Goal: Task Accomplishment & Management: Use online tool/utility

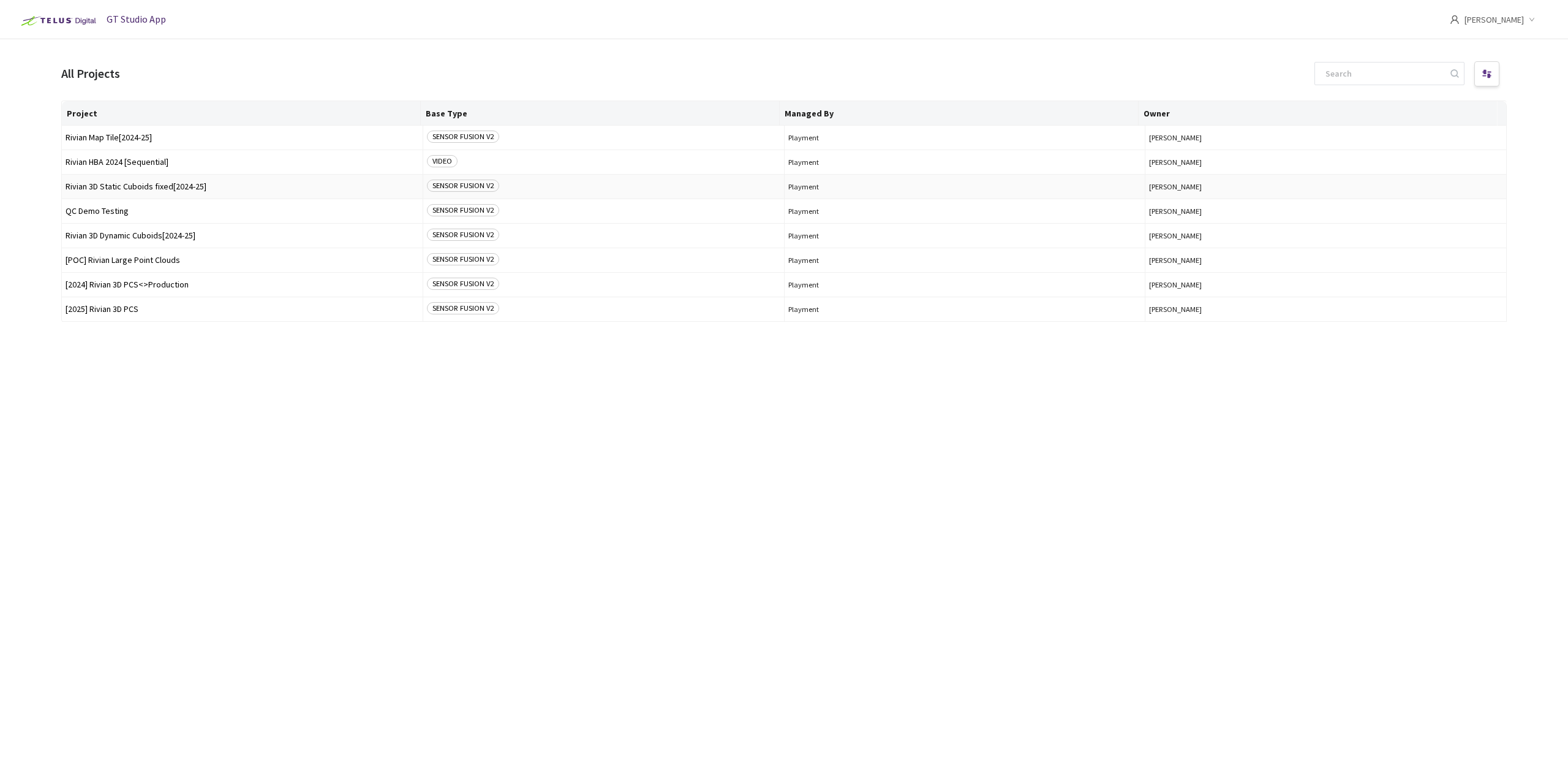
click at [228, 186] on span "Rivian 3D Static Cuboids fixed[2024-25]" at bounding box center [242, 186] width 353 height 9
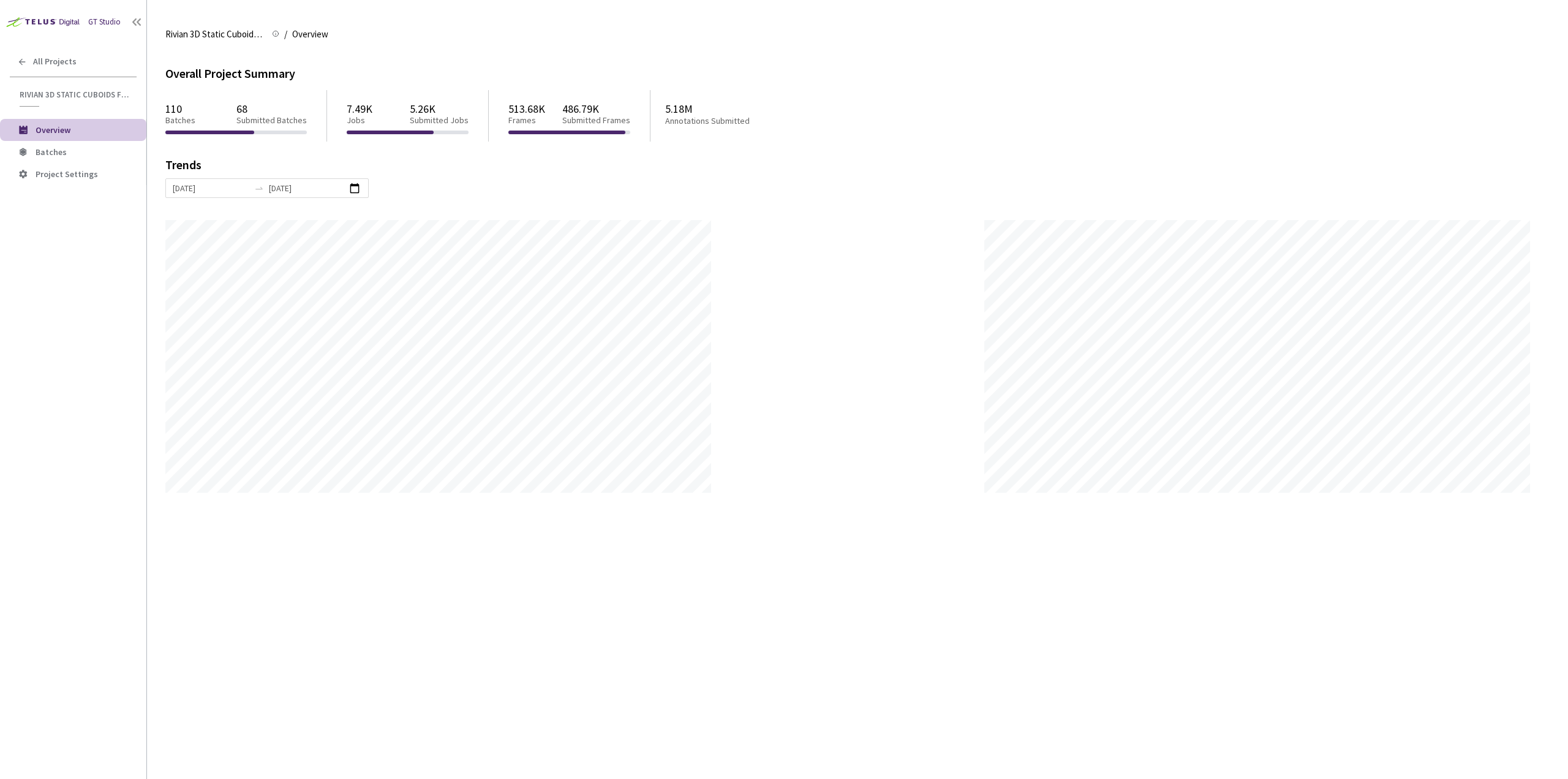
scroll to position [779, 1568]
click at [73, 158] on li "Batches" at bounding box center [73, 152] width 147 height 22
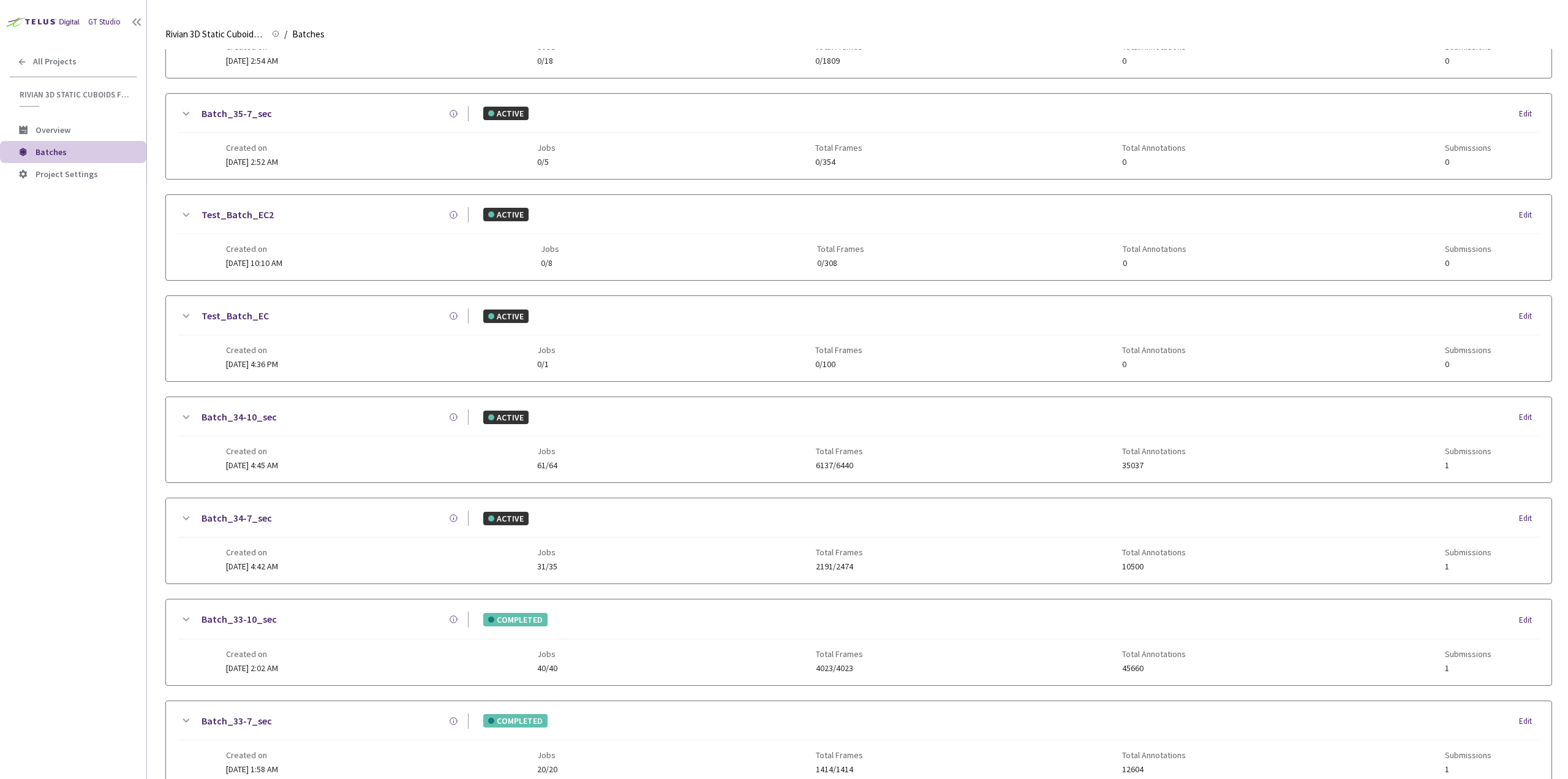
scroll to position [245, 0]
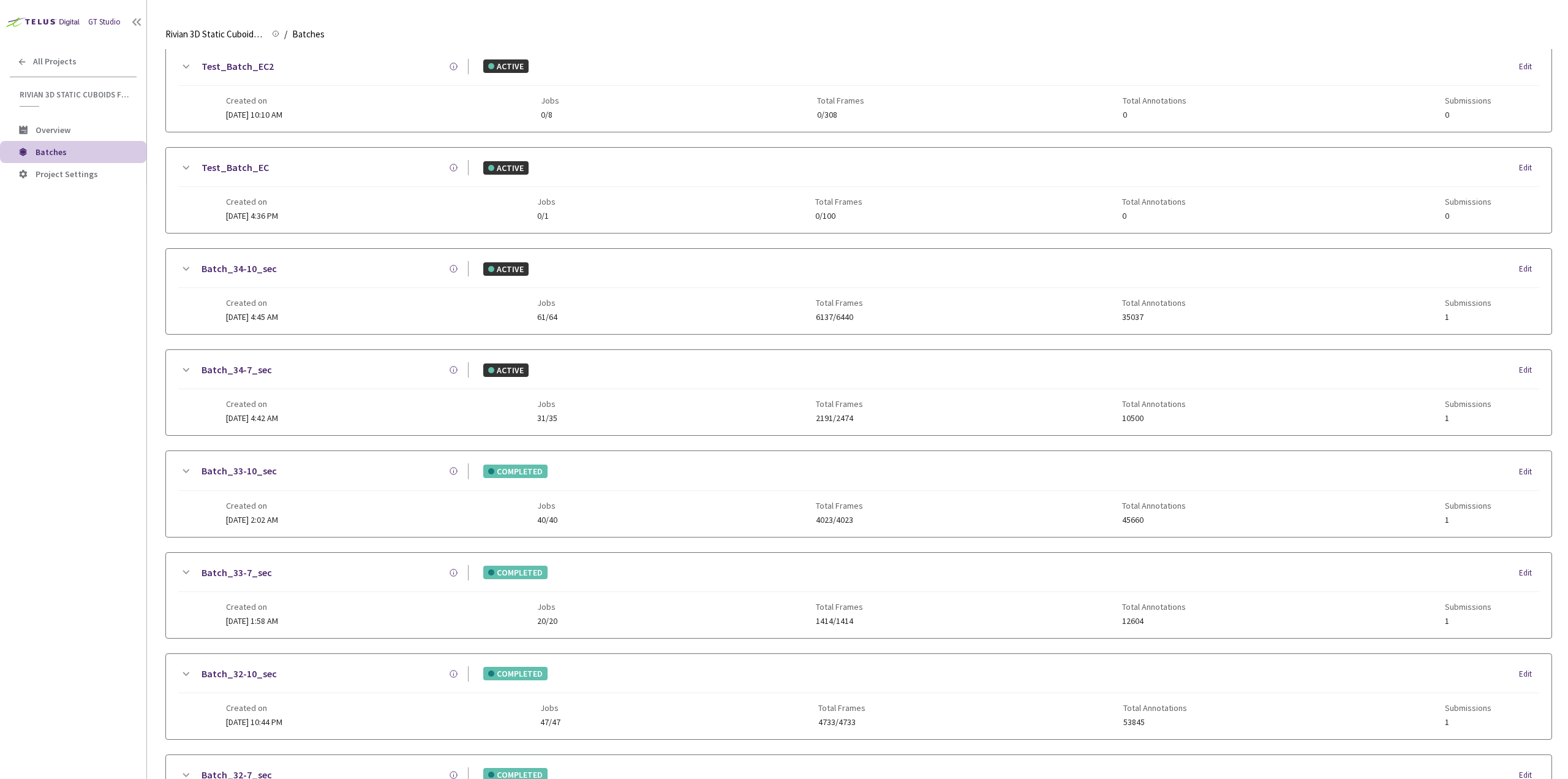
click at [310, 510] on div "Created on [DATE] 2:02 AM Jobs 40/40 Total Frames 4023/4023 Total Annotations 4…" at bounding box center [858, 507] width 1265 height 34
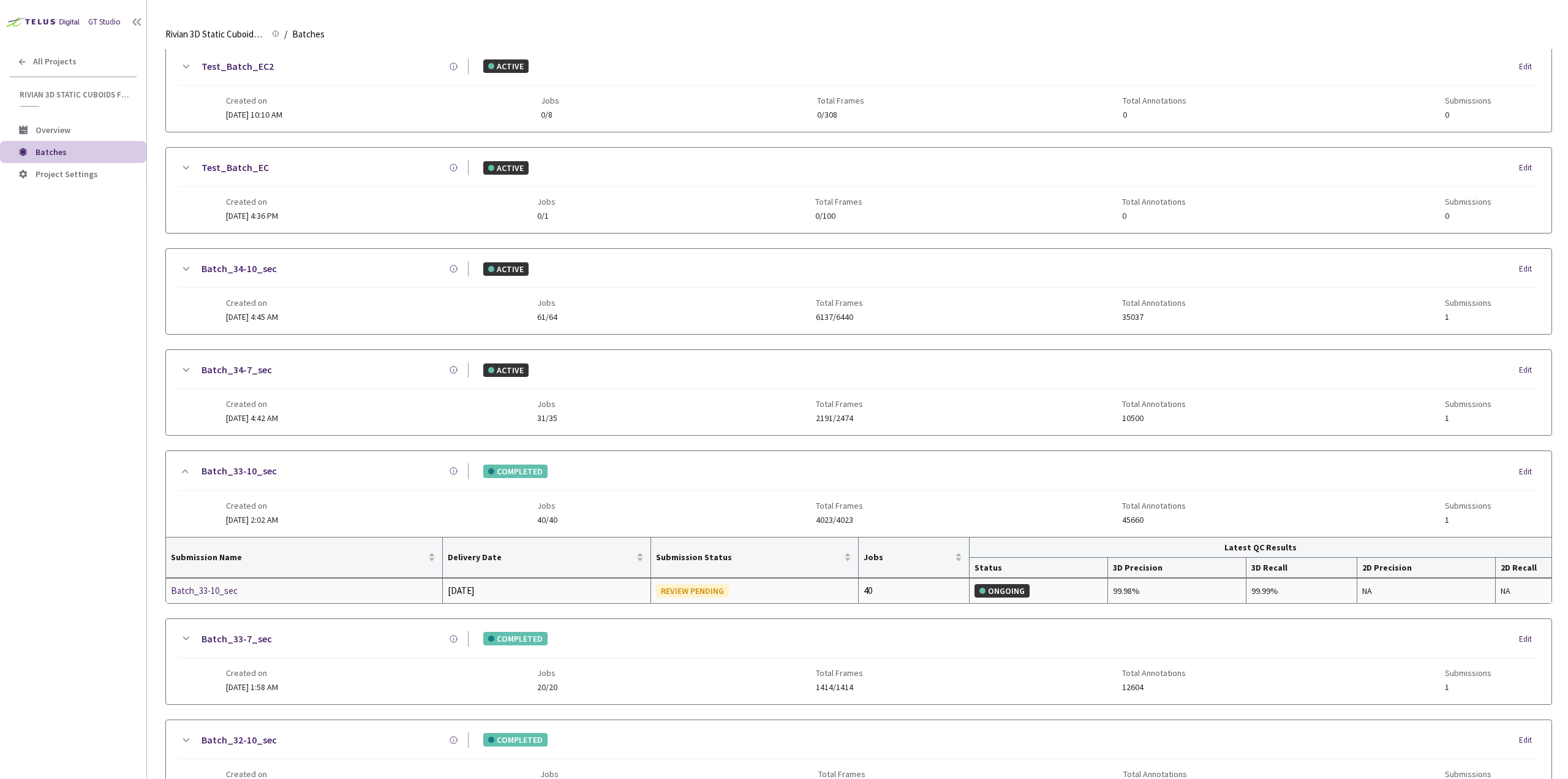
click at [247, 591] on div "Batch_33-10_sec" at bounding box center [236, 590] width 130 height 14
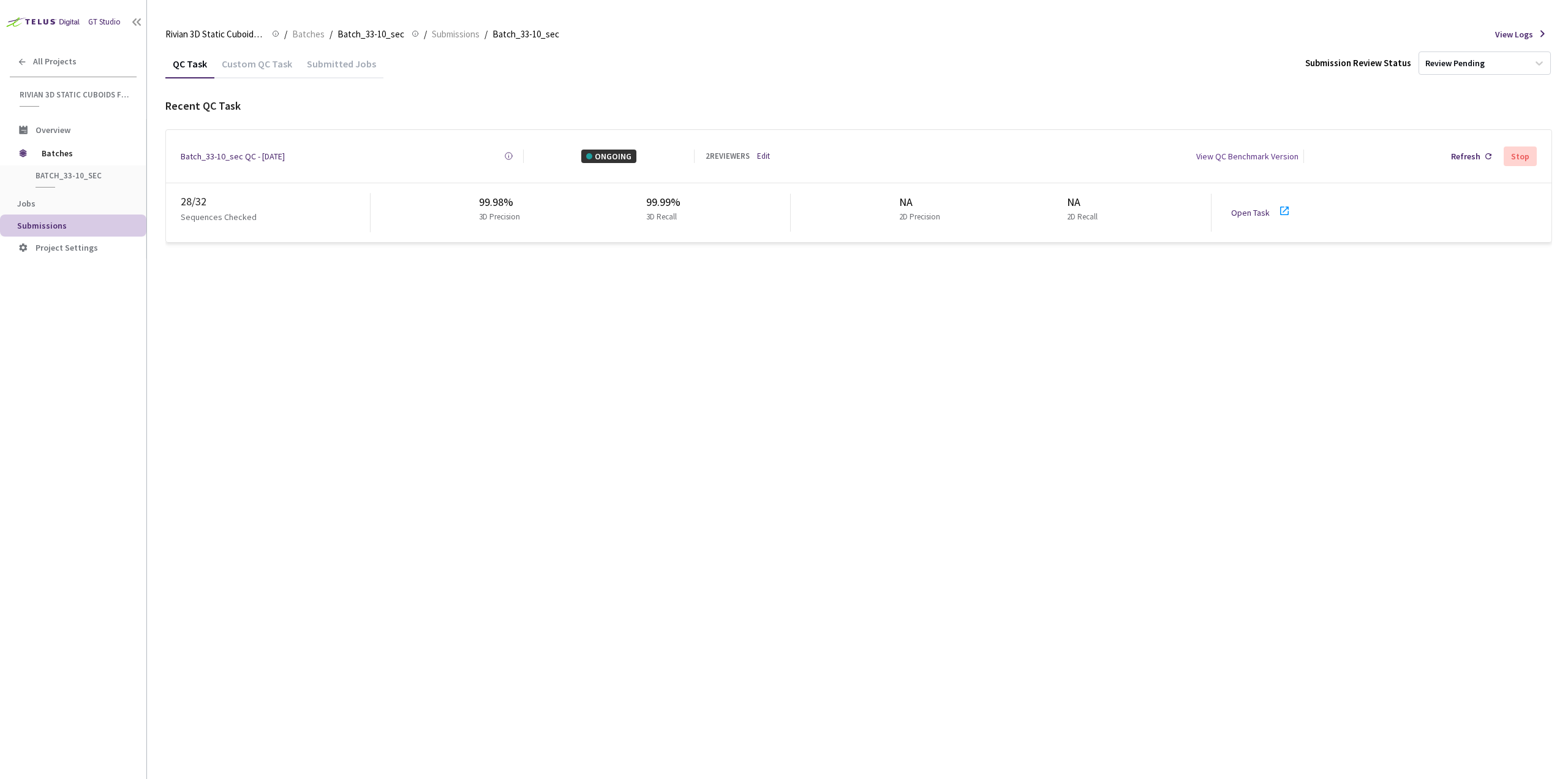
click at [1257, 207] on link "Open Task" at bounding box center [1250, 212] width 38 height 11
click at [770, 153] on link "Edit" at bounding box center [763, 156] width 13 height 12
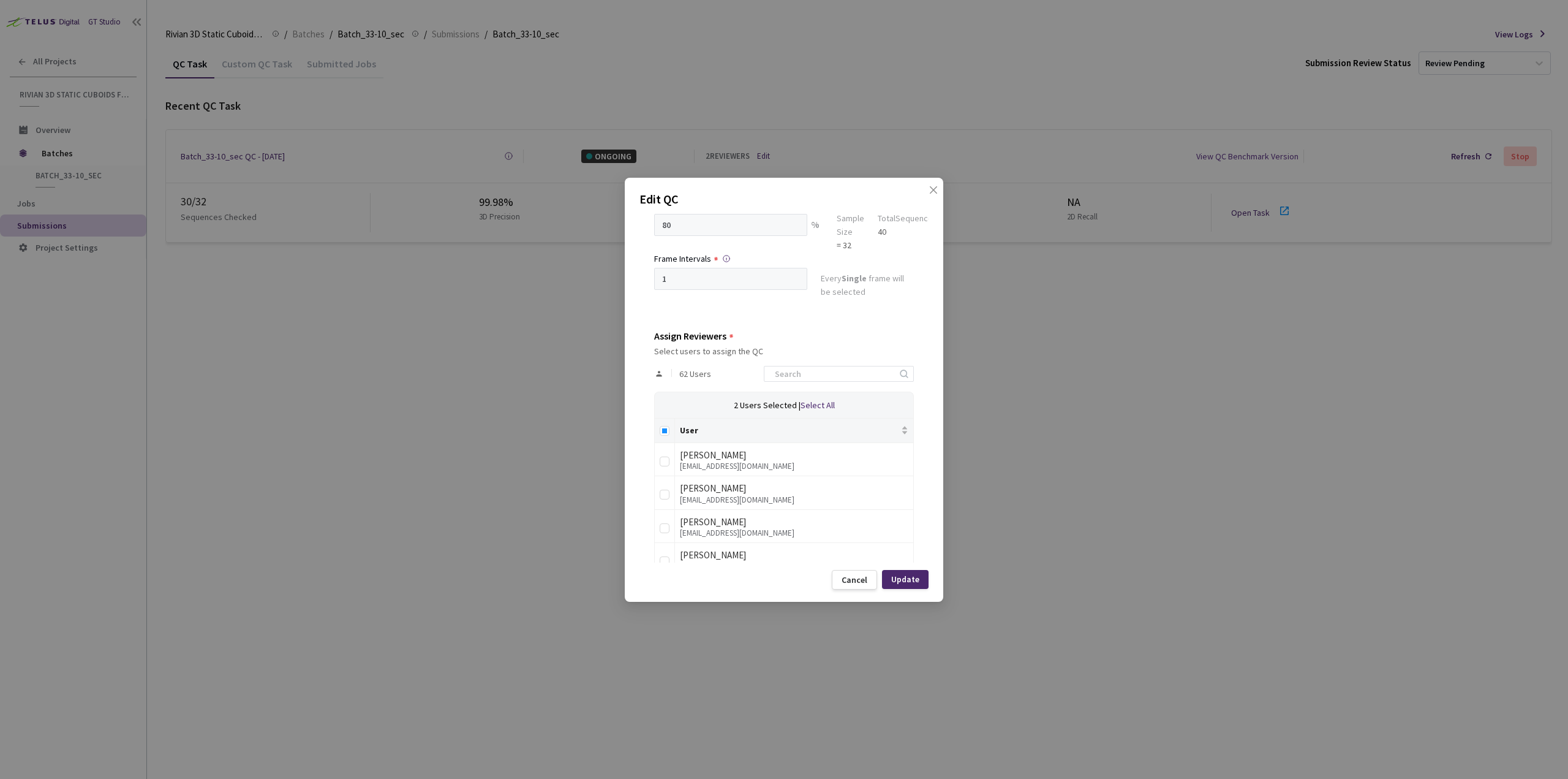
scroll to position [184, 0]
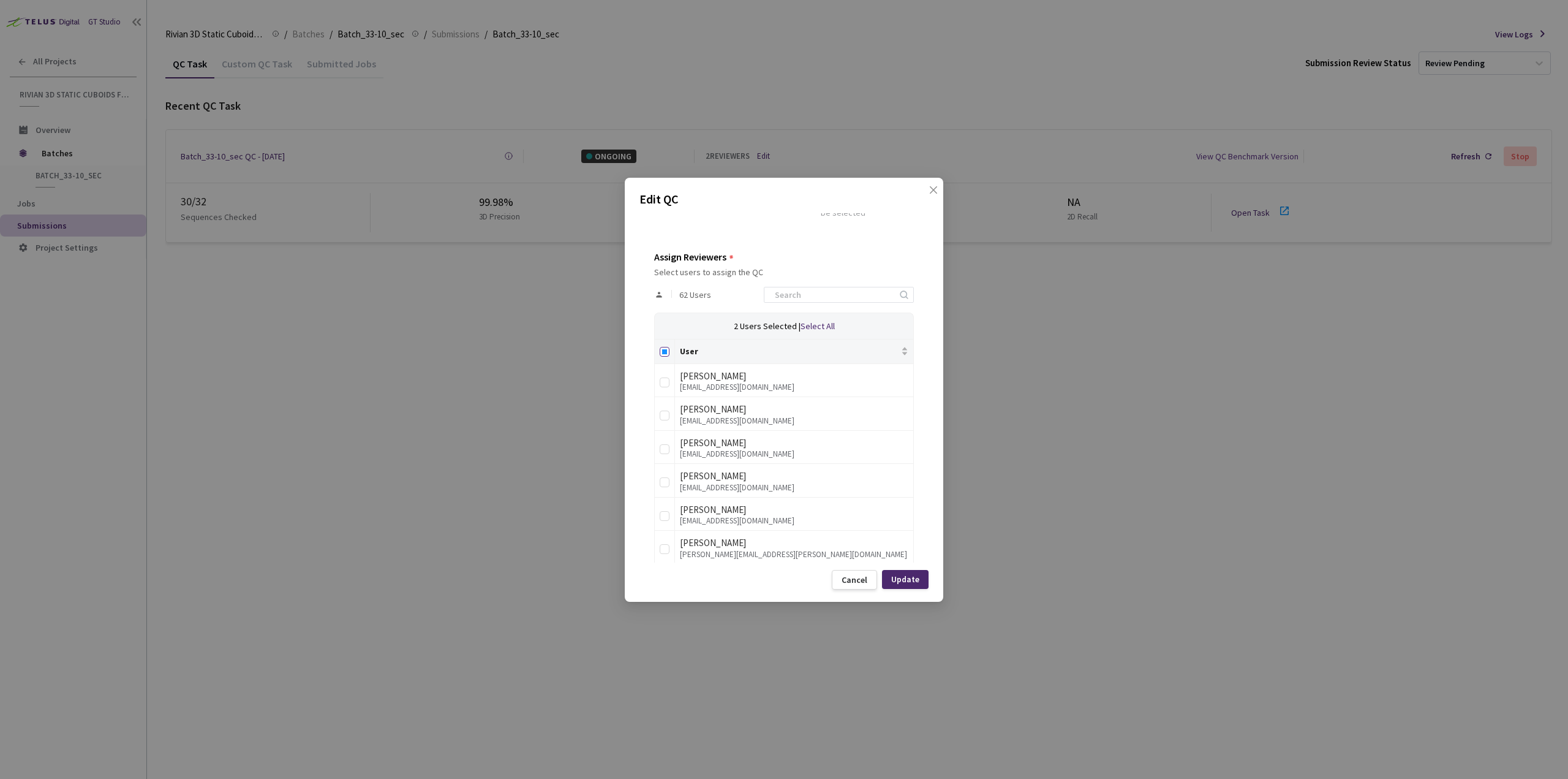
click at [667, 345] on label at bounding box center [664, 351] width 10 height 13
click at [667, 347] on input "Select all" at bounding box center [664, 351] width 10 height 10
checkbox input "true"
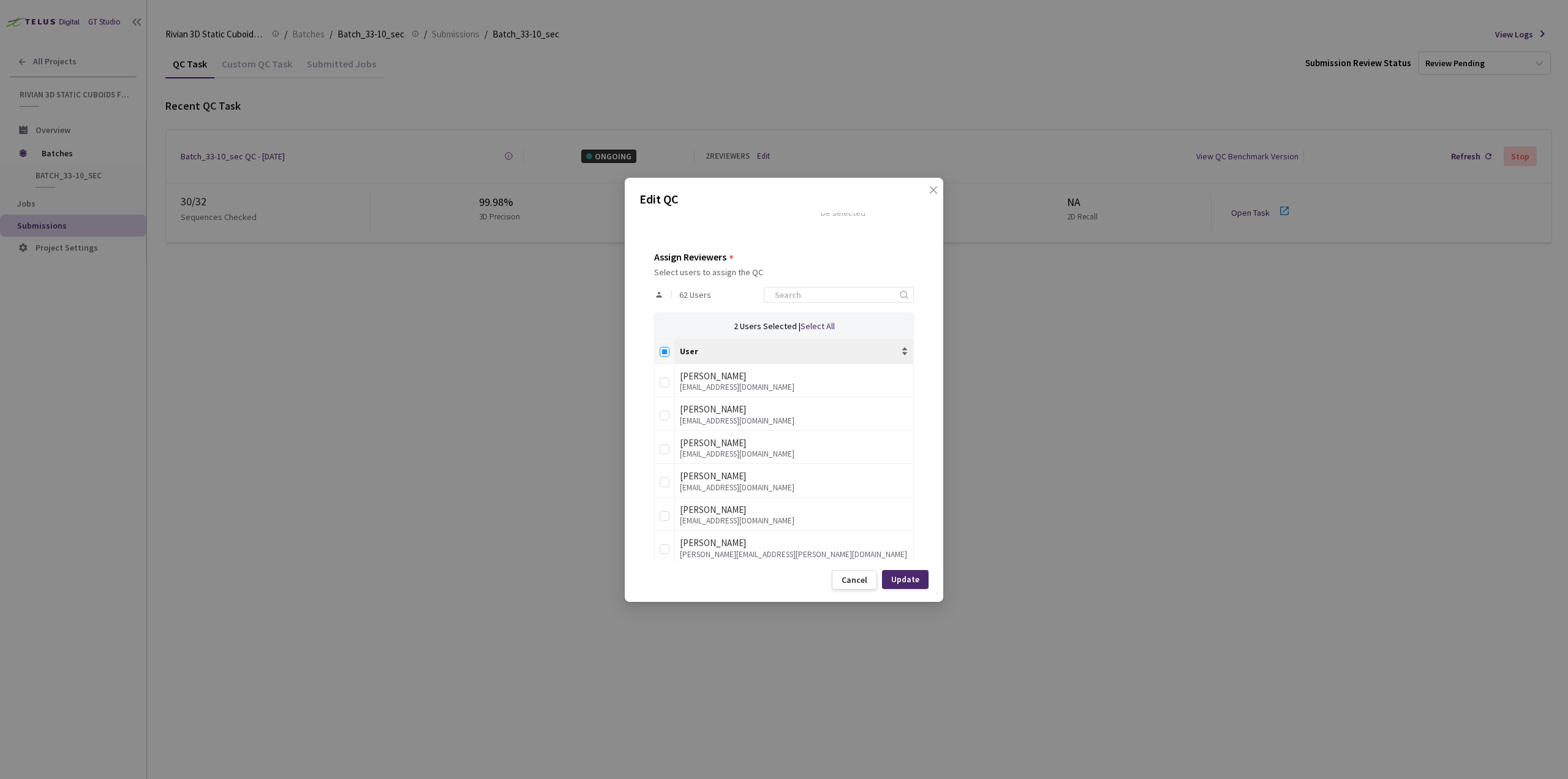
checkbox input "true"
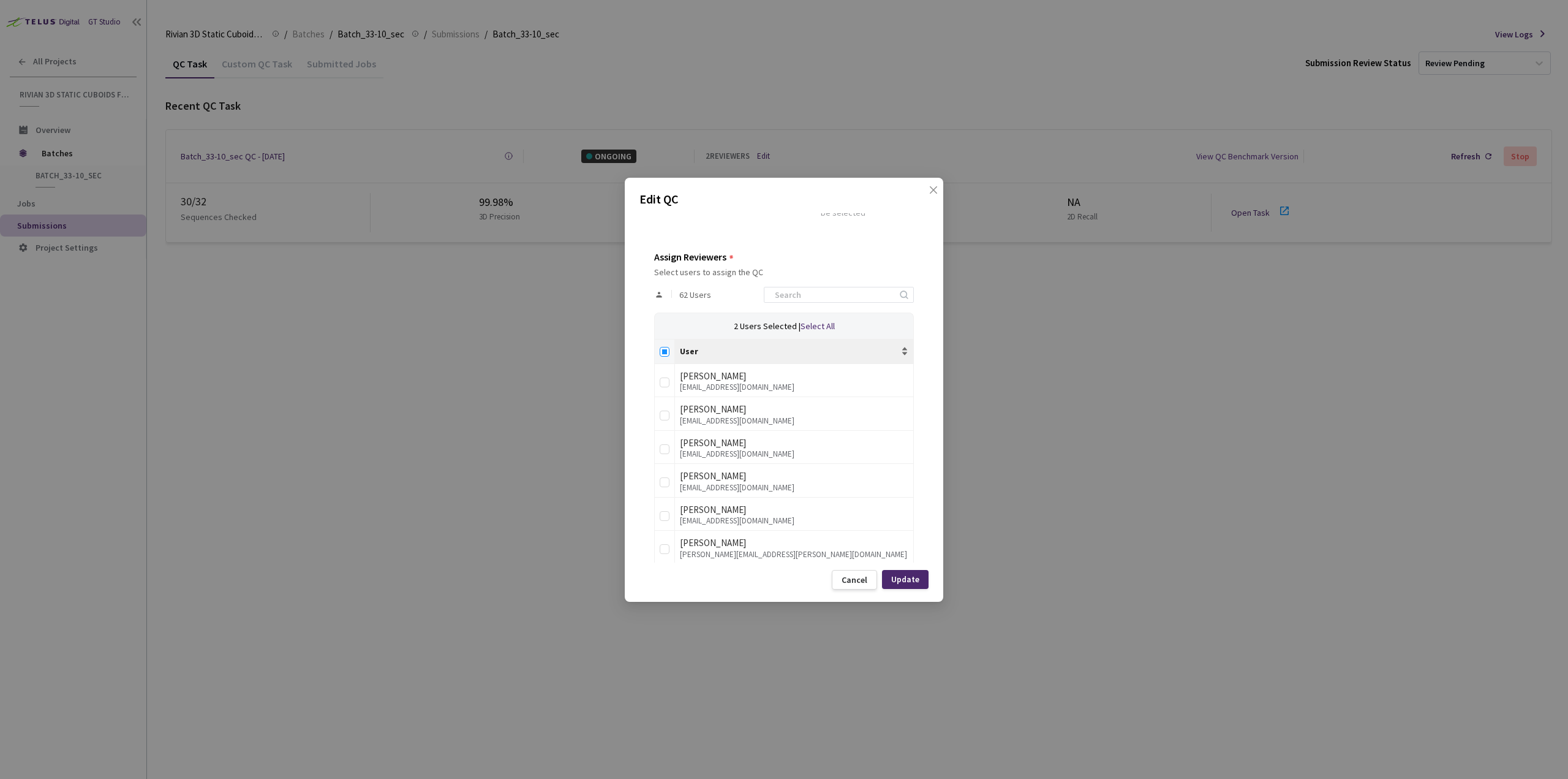
checkbox input "true"
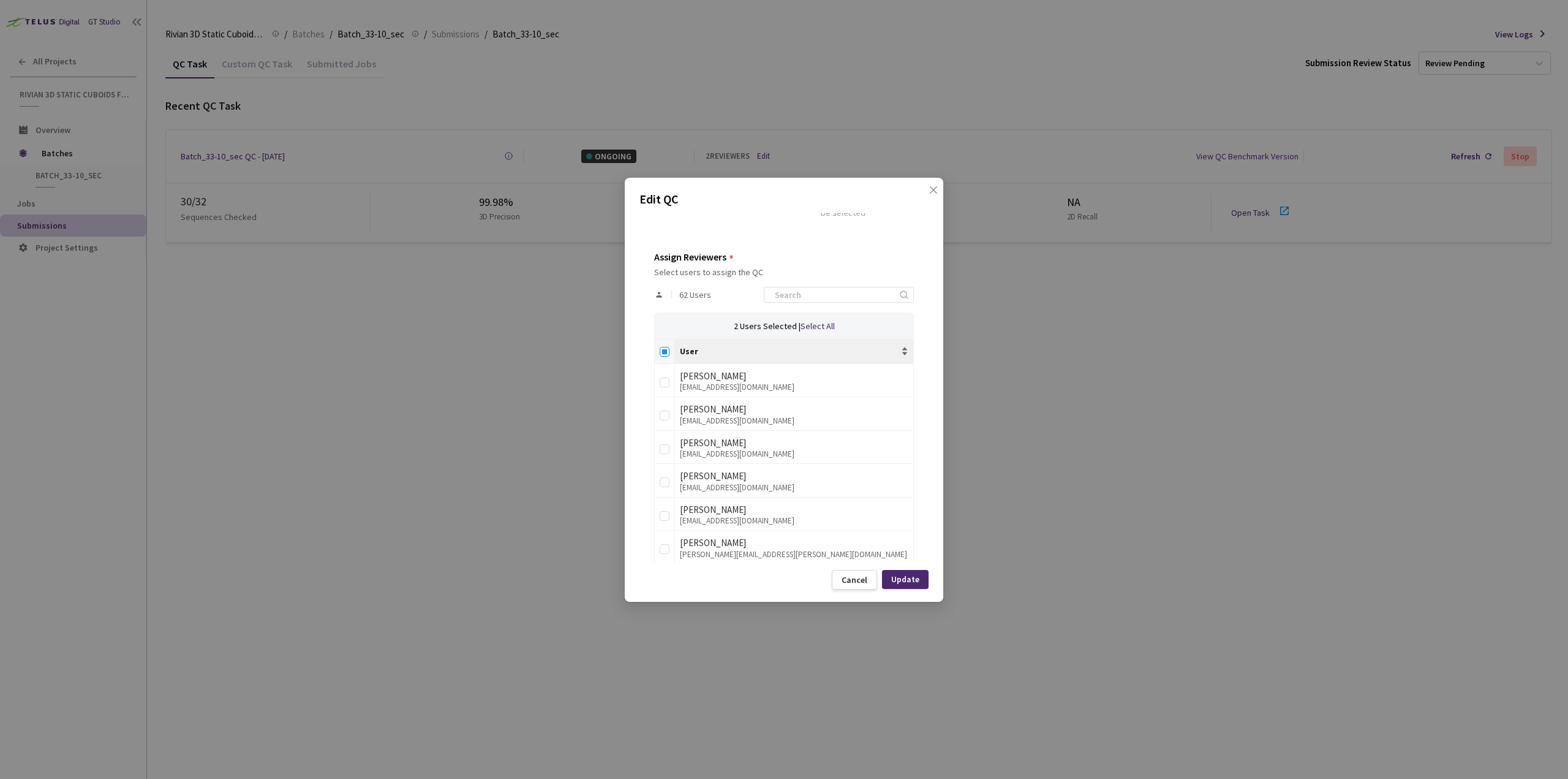
checkbox input "true"
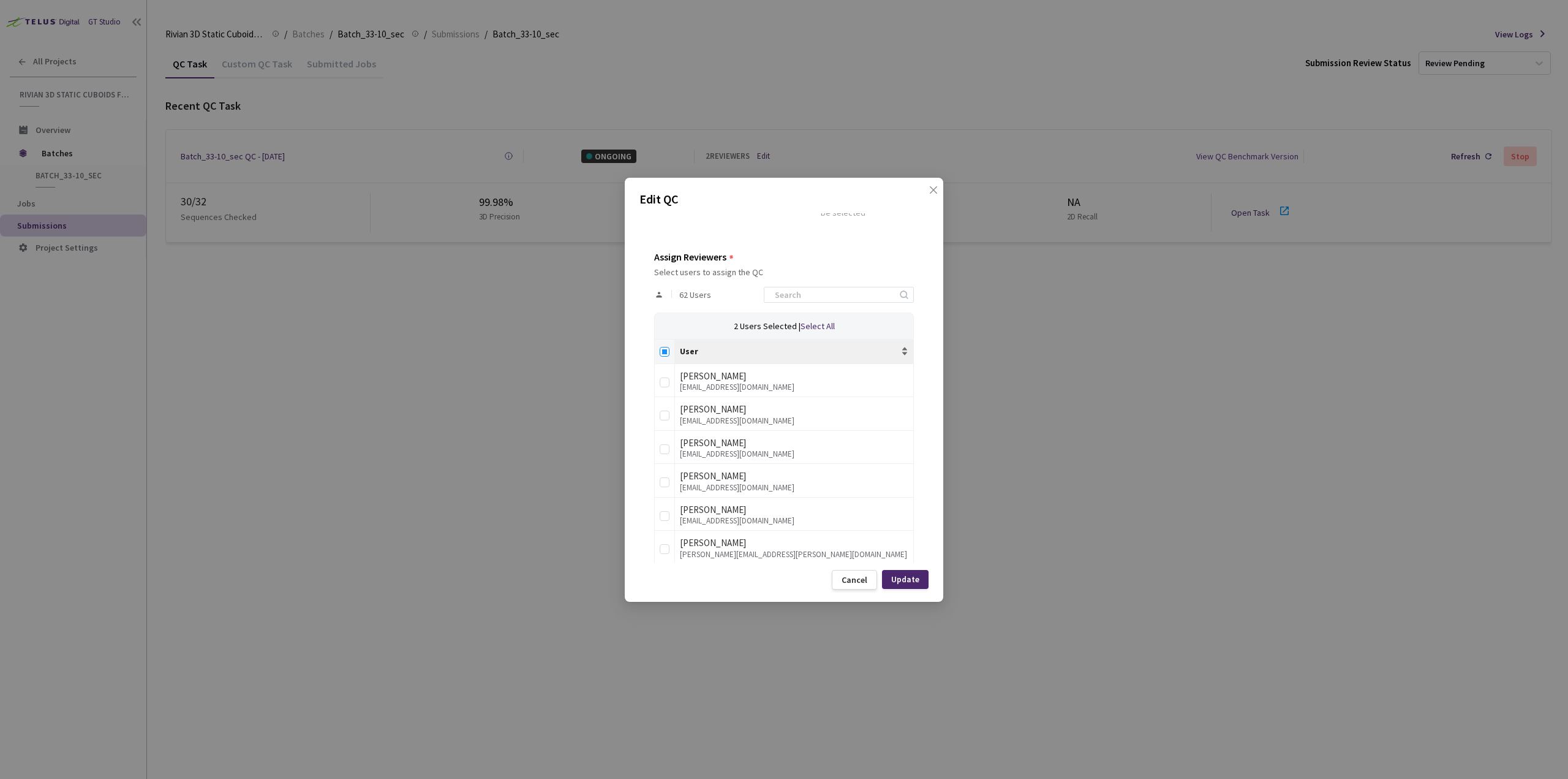
checkbox input "true"
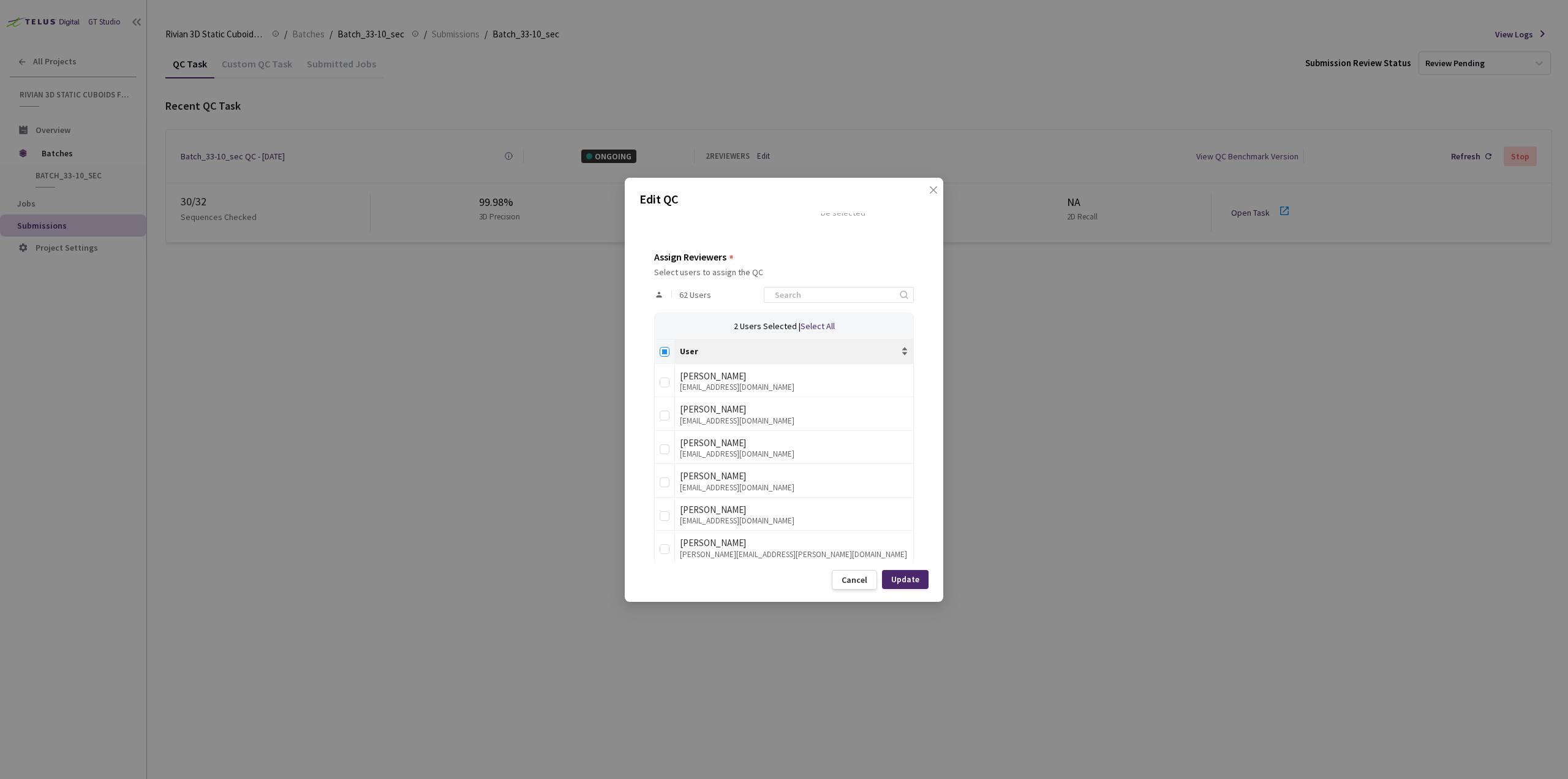
checkbox input "true"
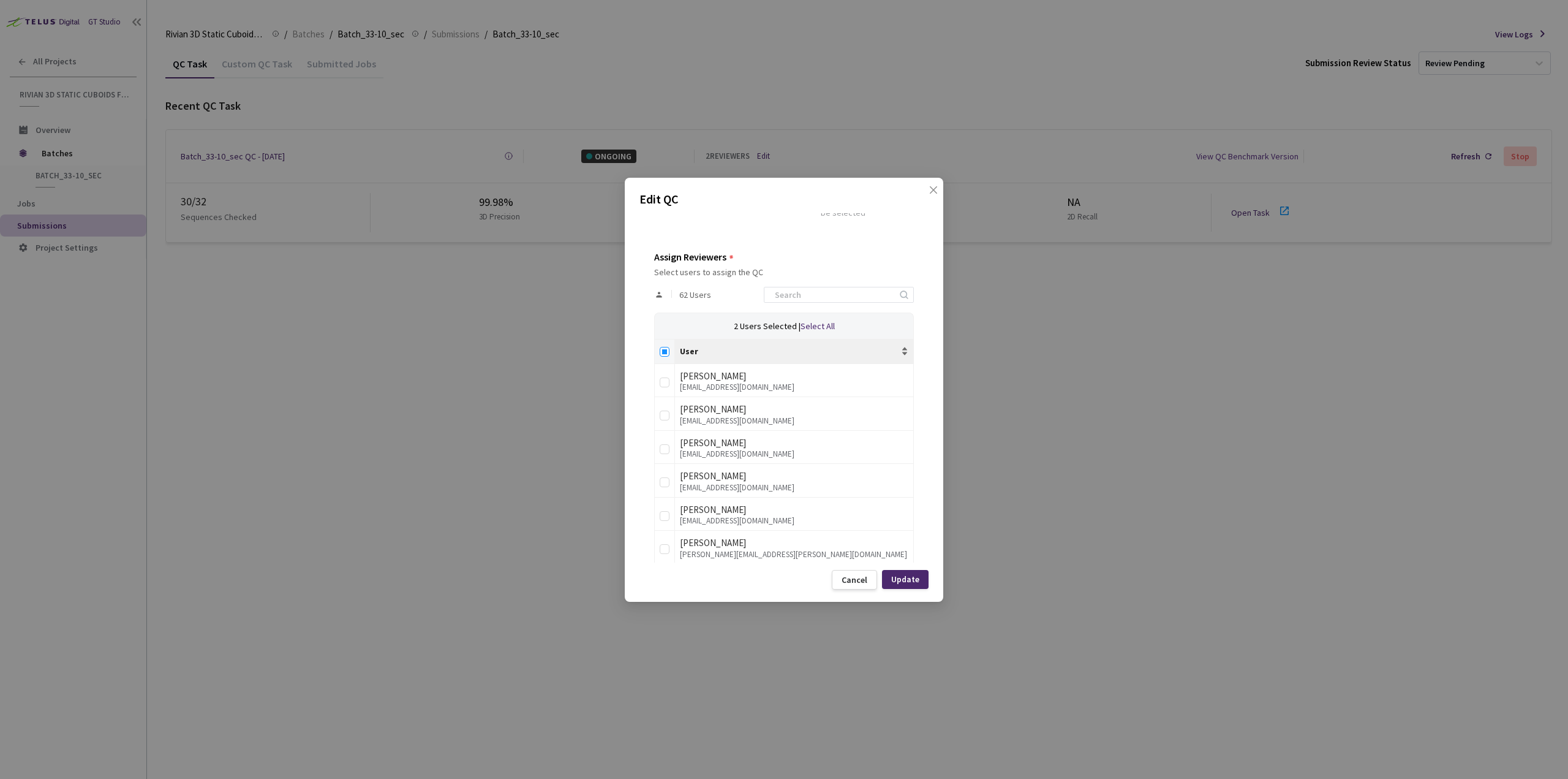
checkbox input "true"
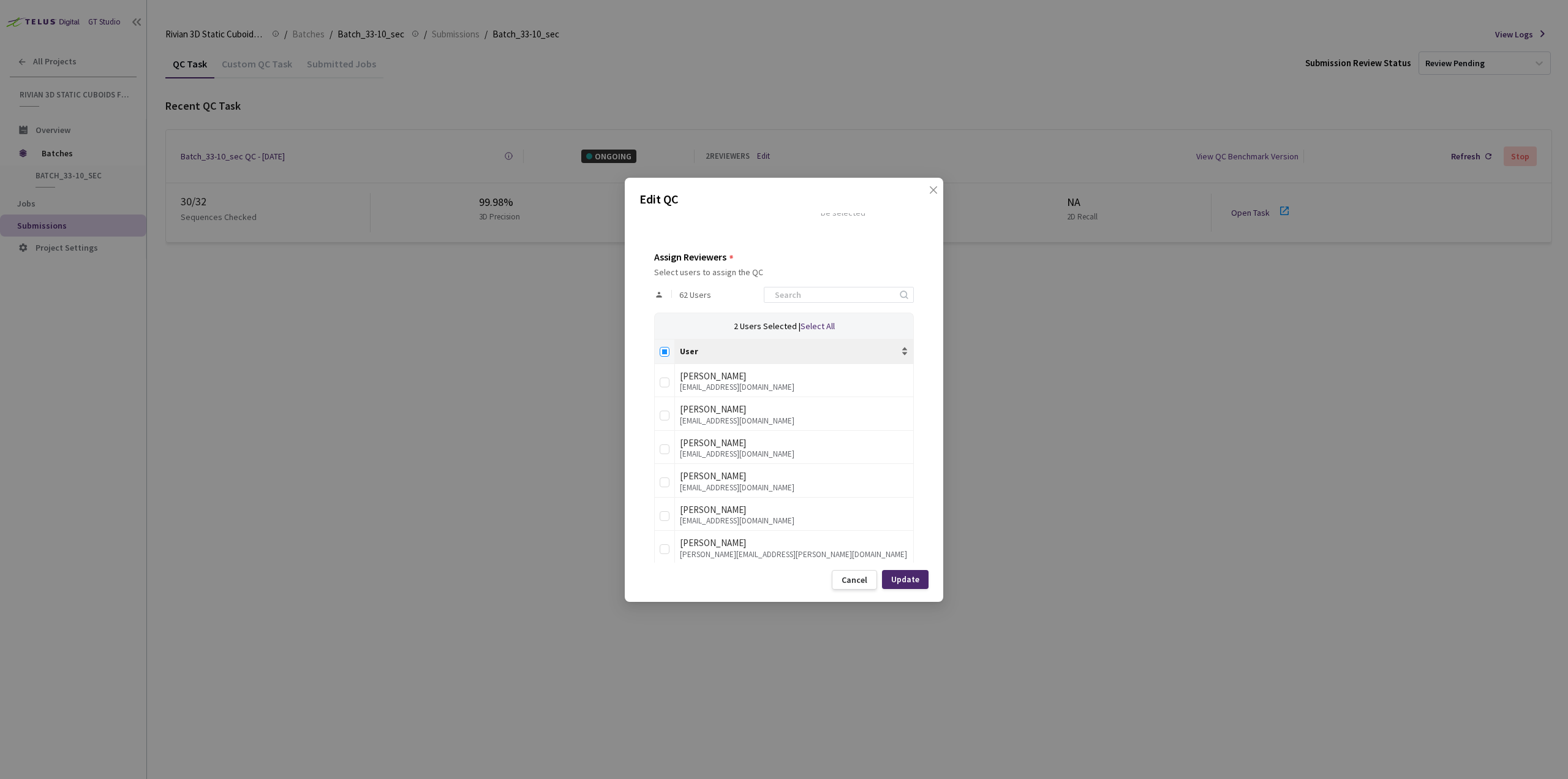
checkbox input "true"
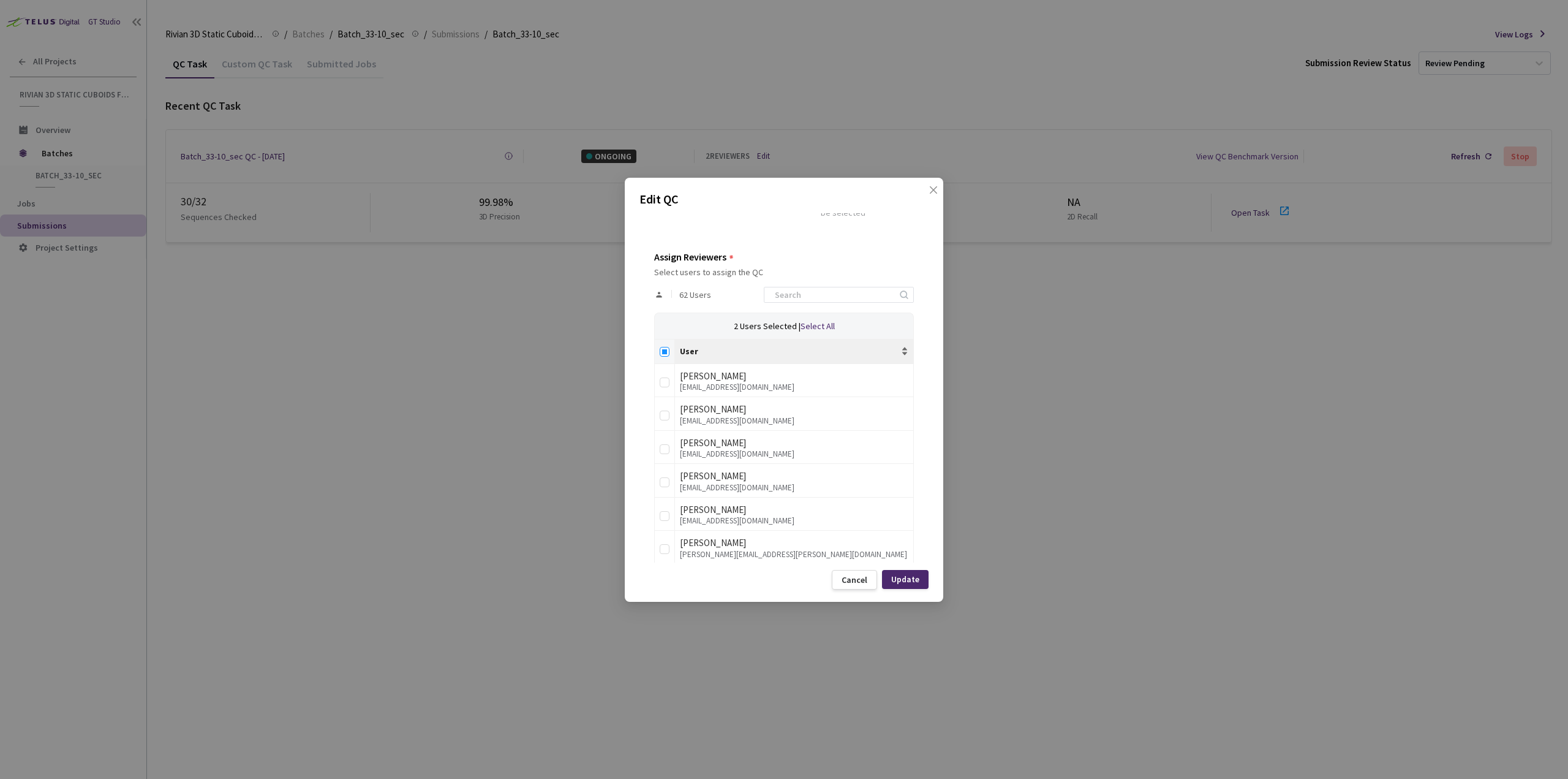
checkbox input "true"
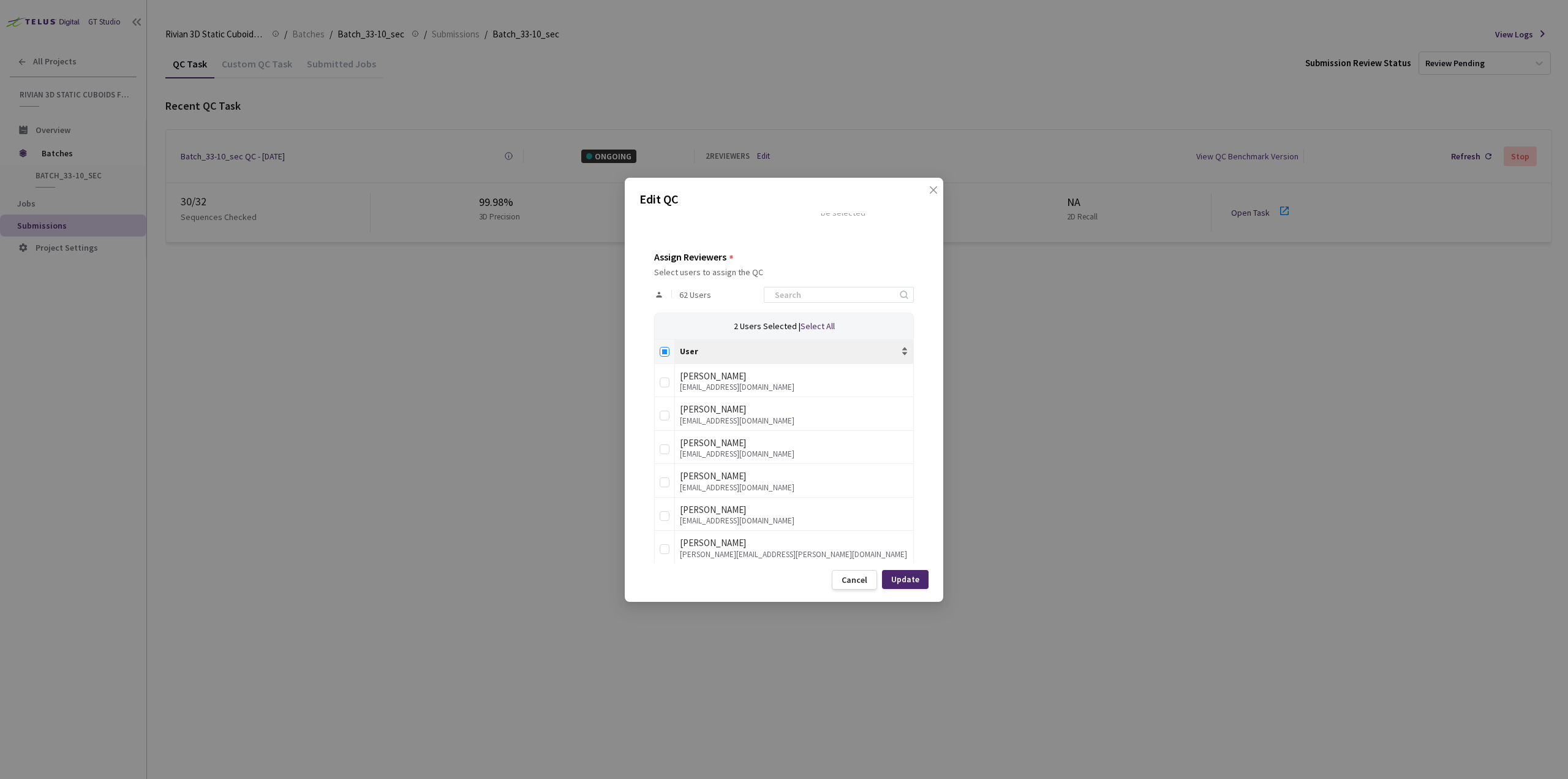
checkbox input "true"
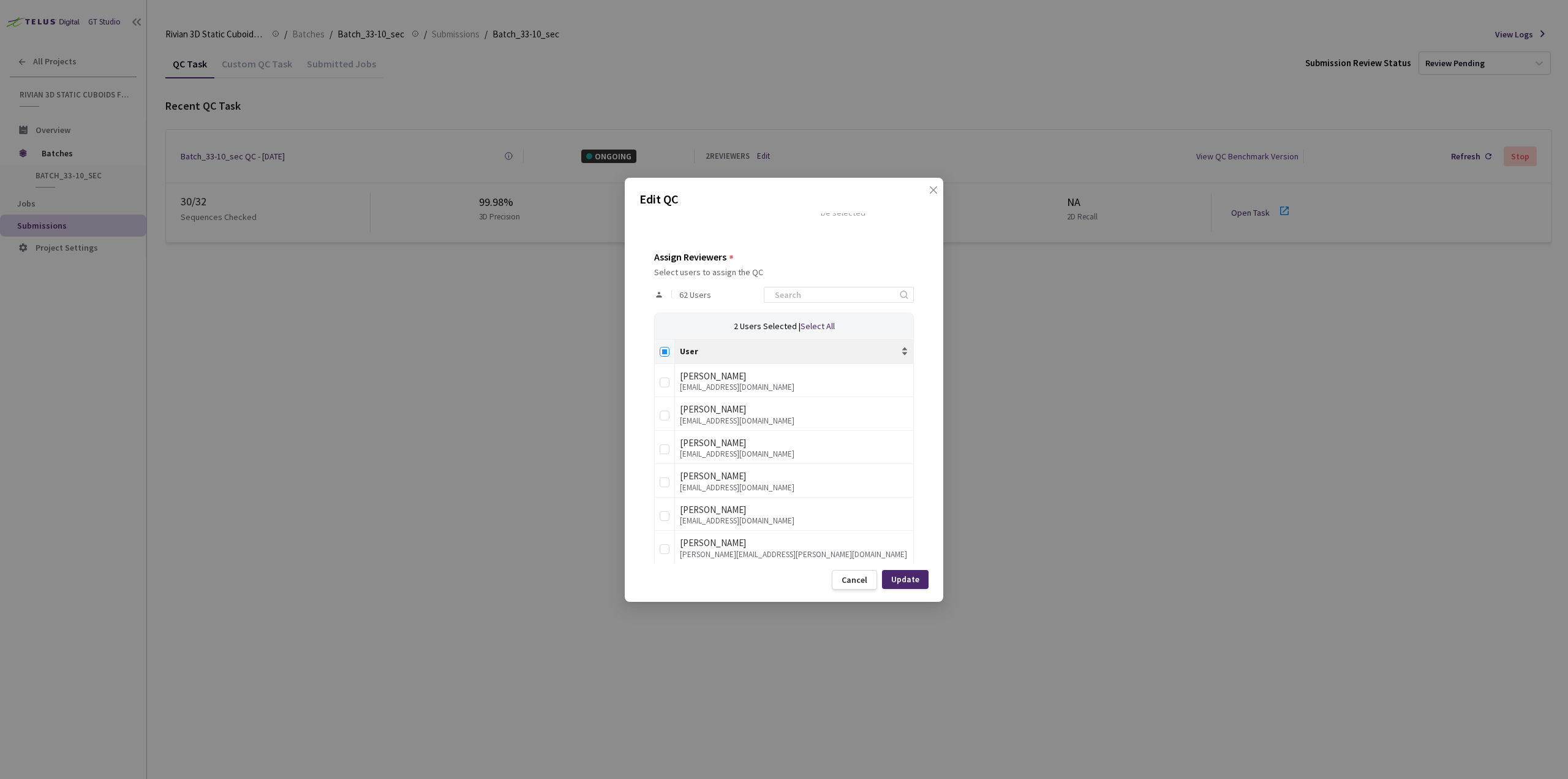
checkbox input "true"
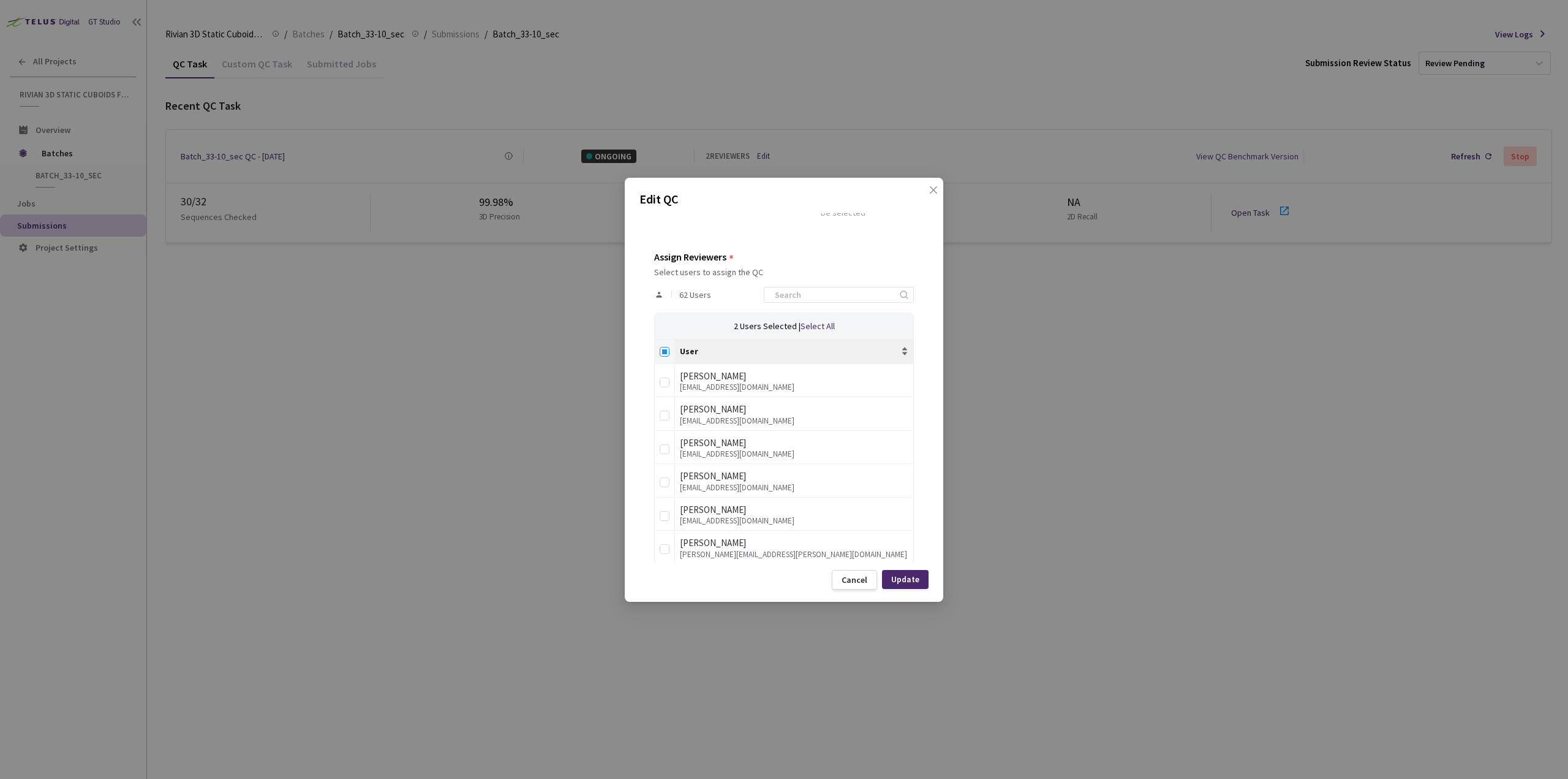
checkbox input "true"
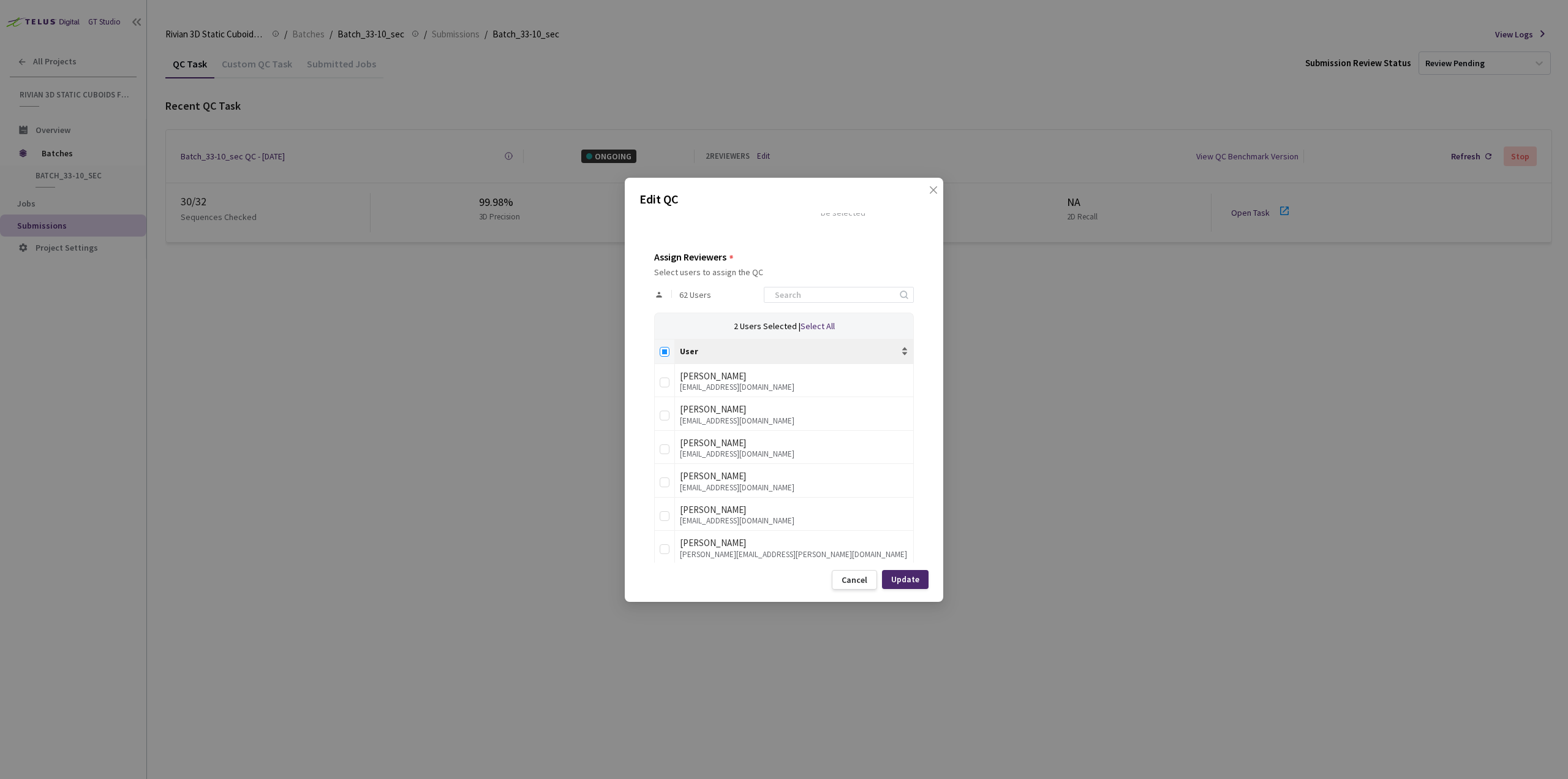
checkbox input "true"
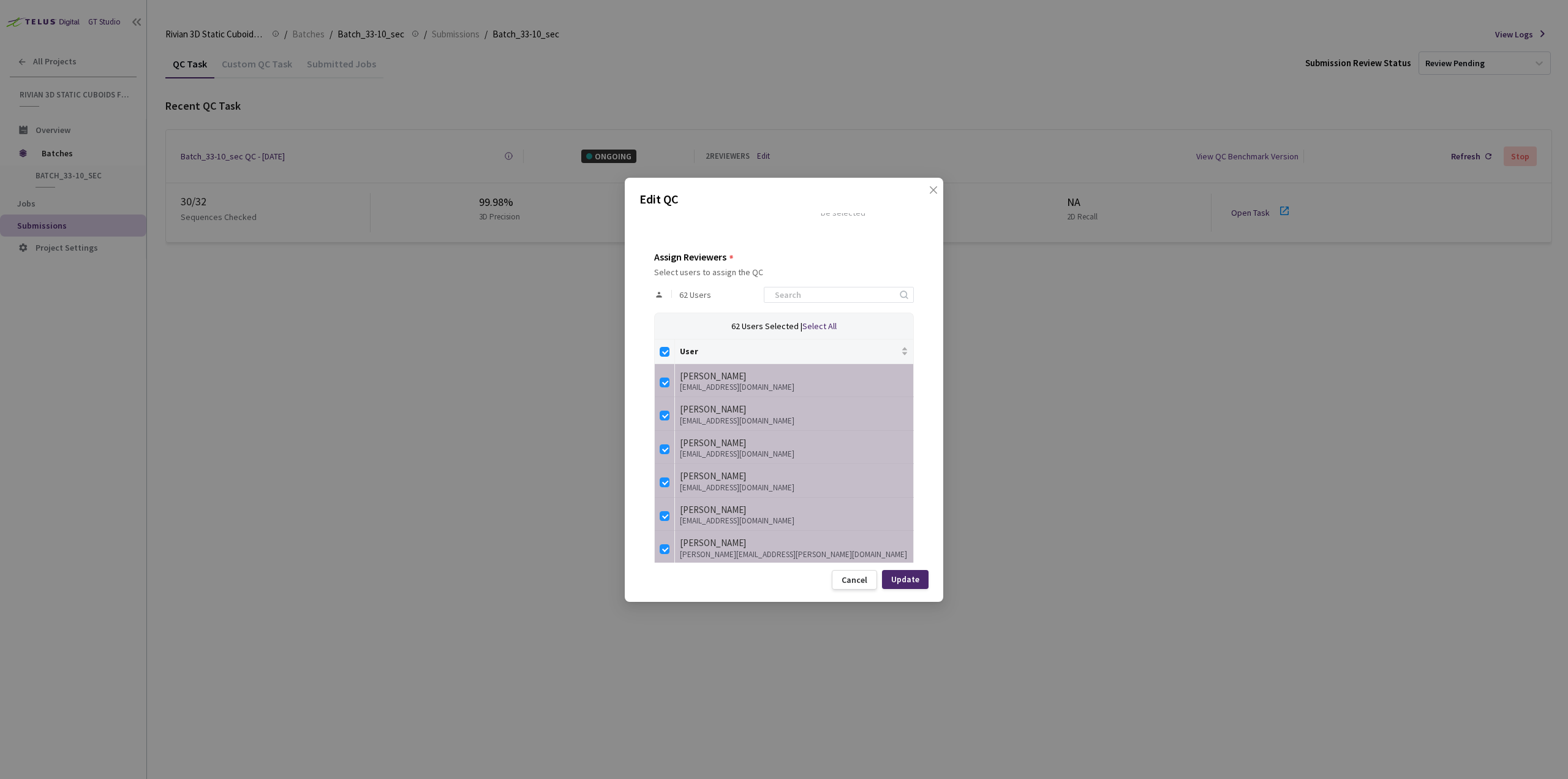
click at [655, 355] on th at bounding box center [665, 351] width 21 height 25
click at [660, 350] on input "Select all" at bounding box center [664, 351] width 10 height 10
checkbox input "false"
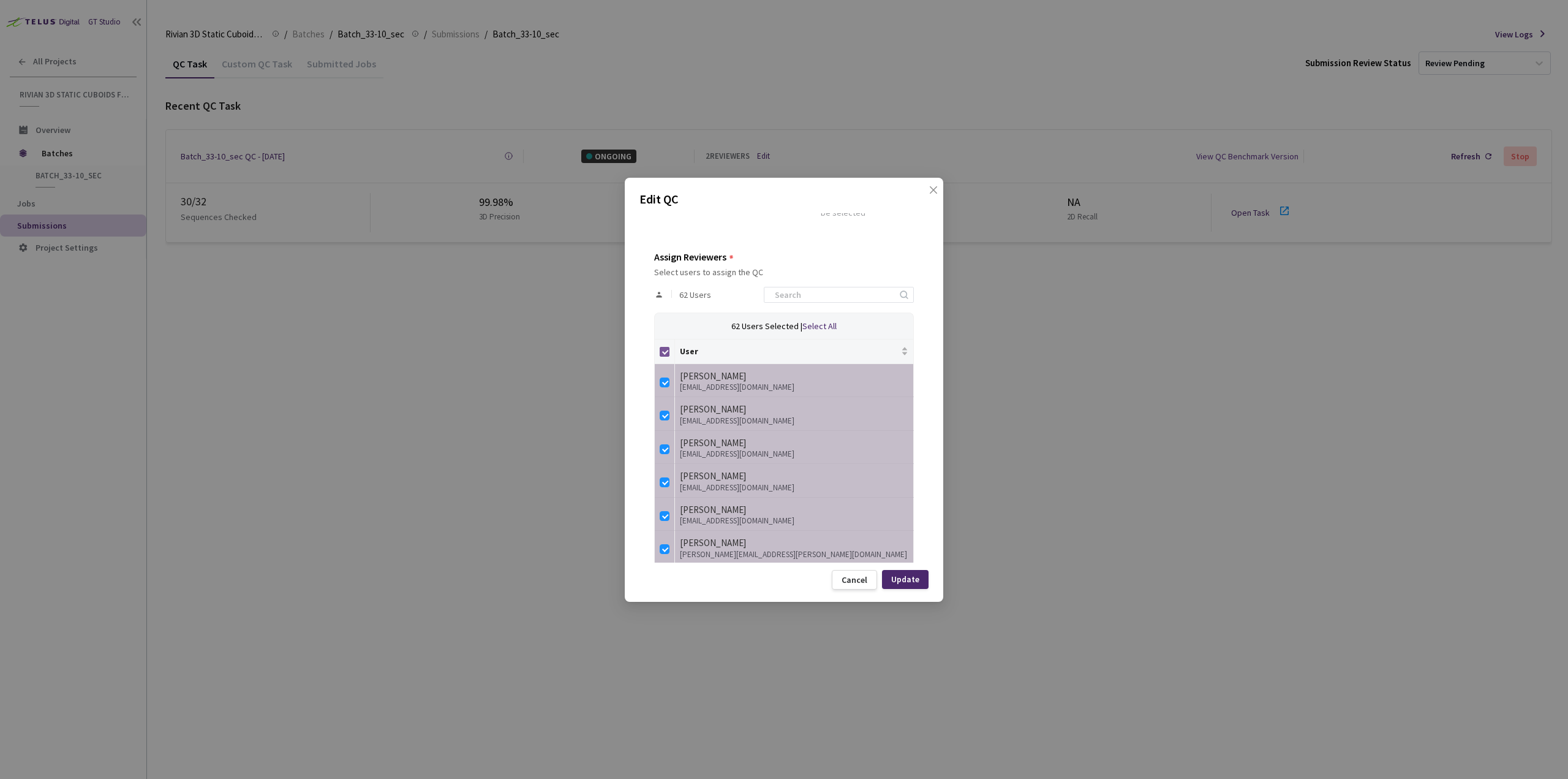
checkbox input "false"
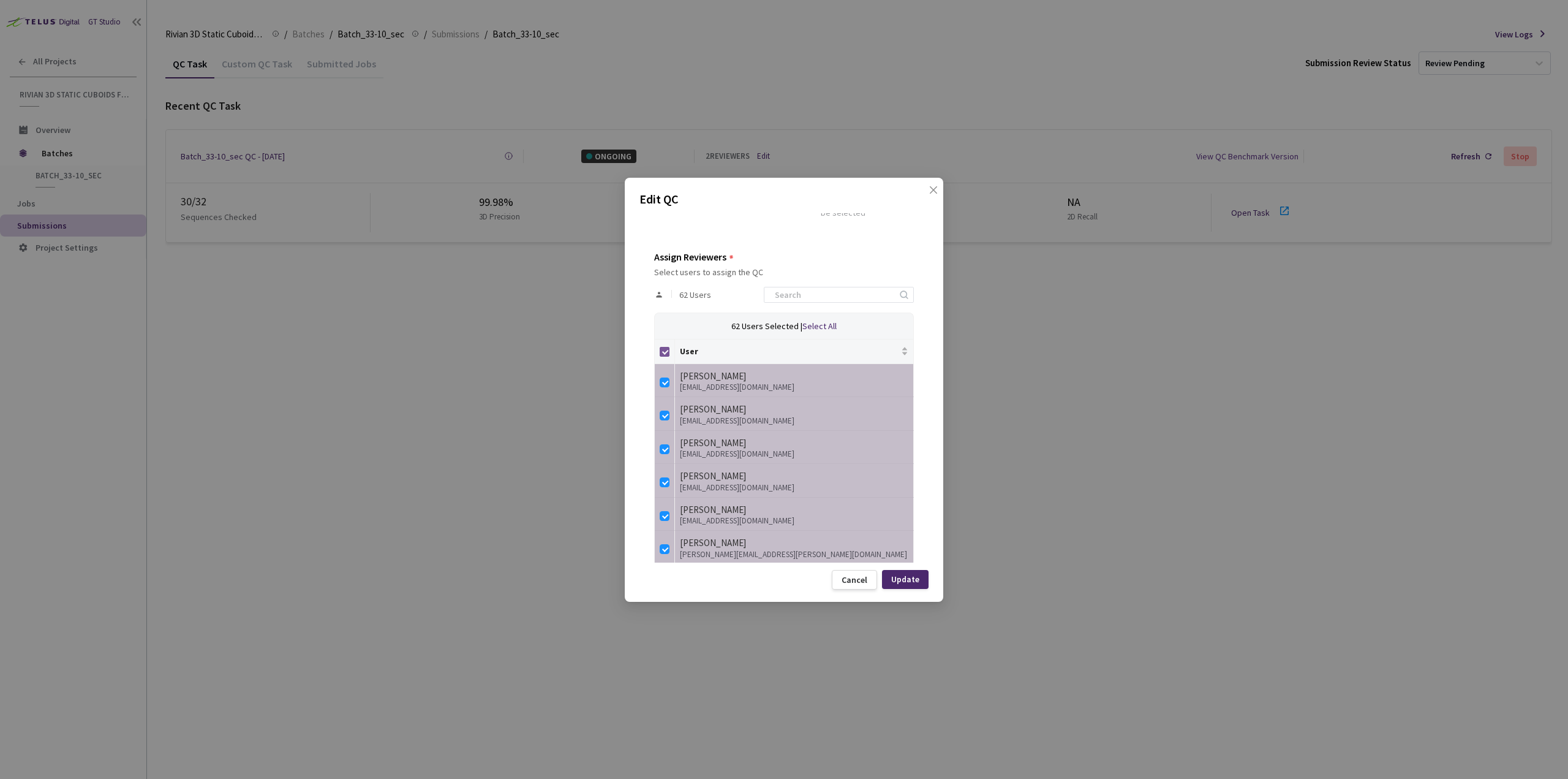
checkbox input "false"
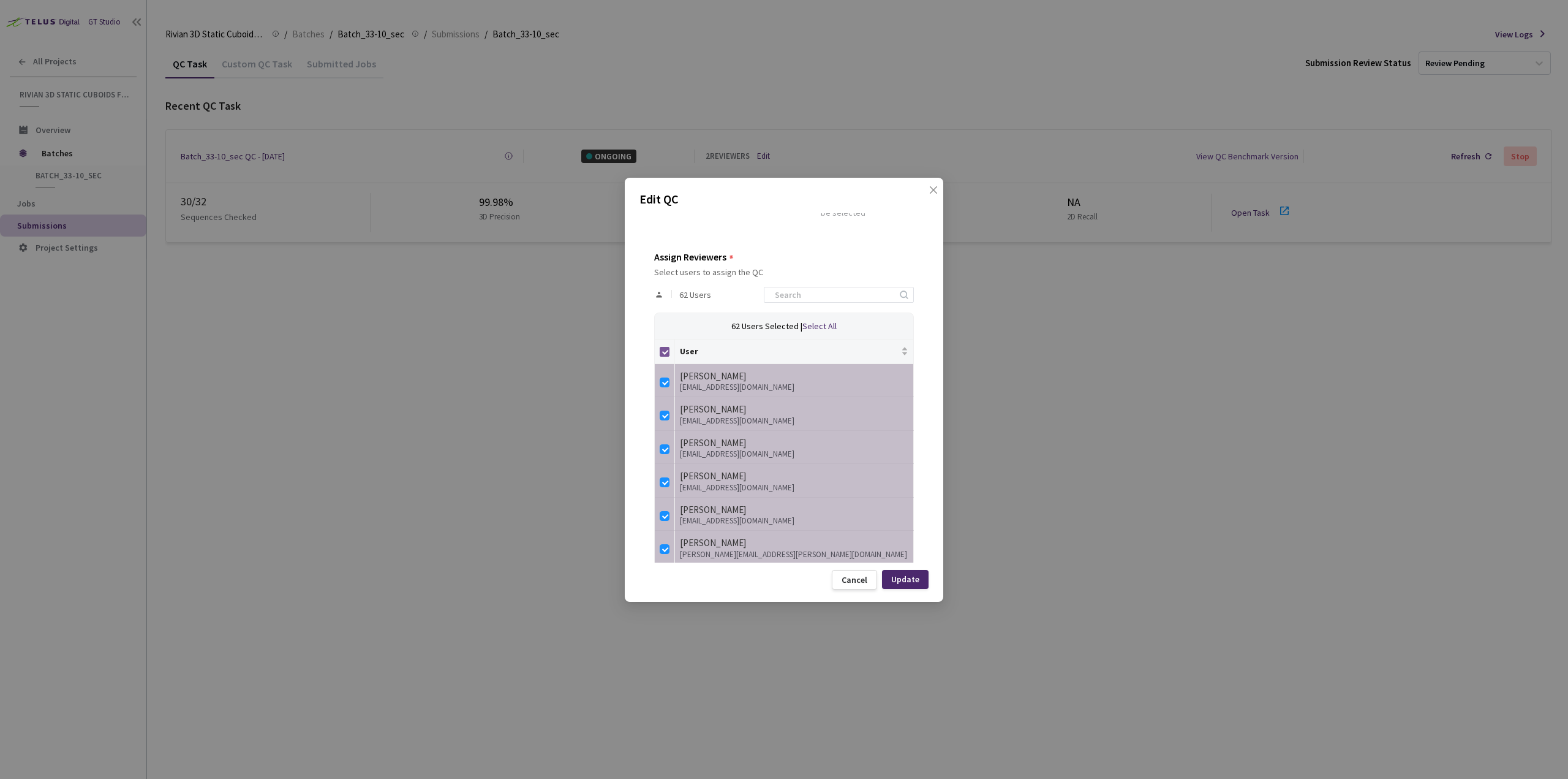
checkbox input "false"
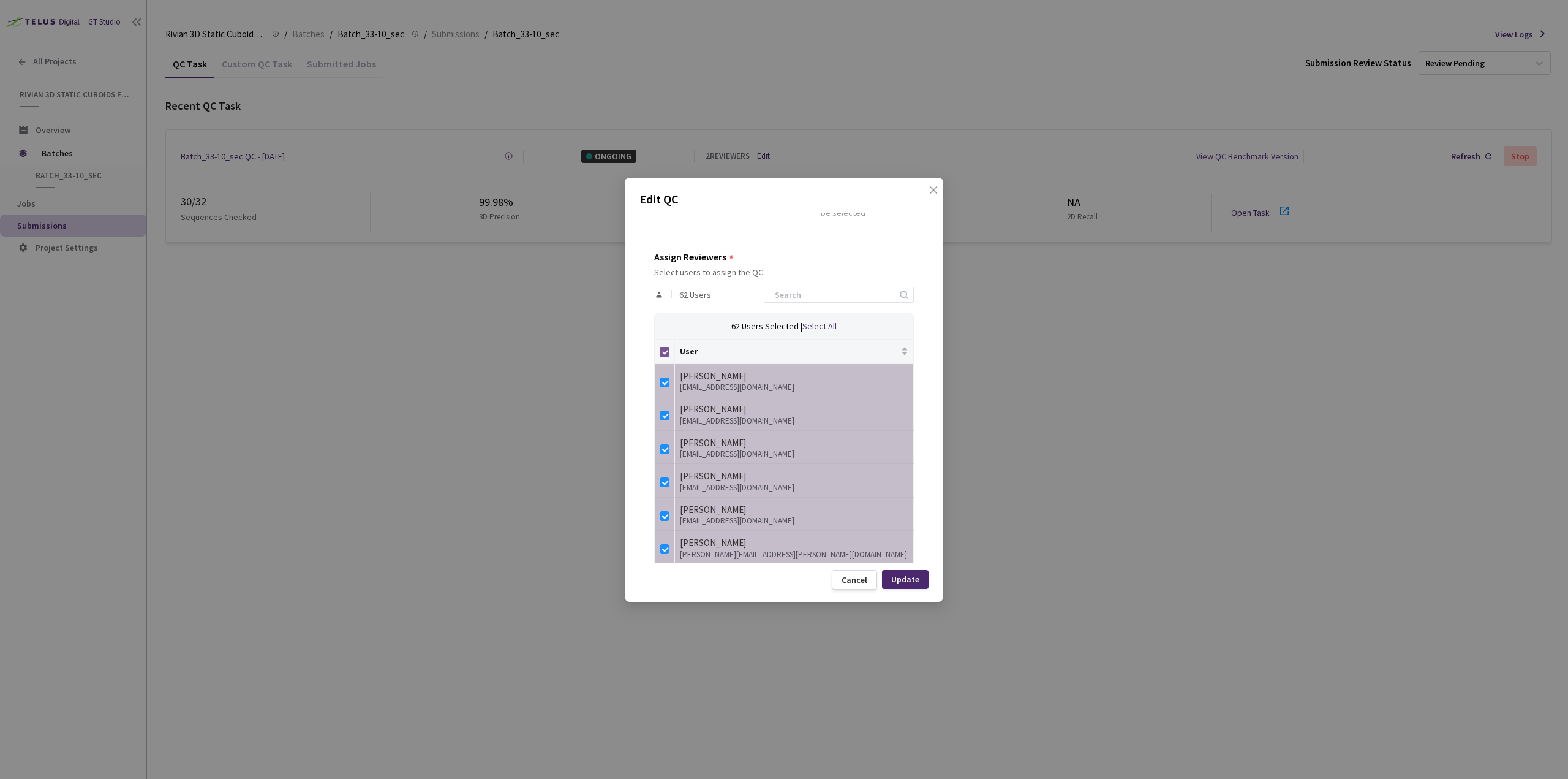
checkbox input "false"
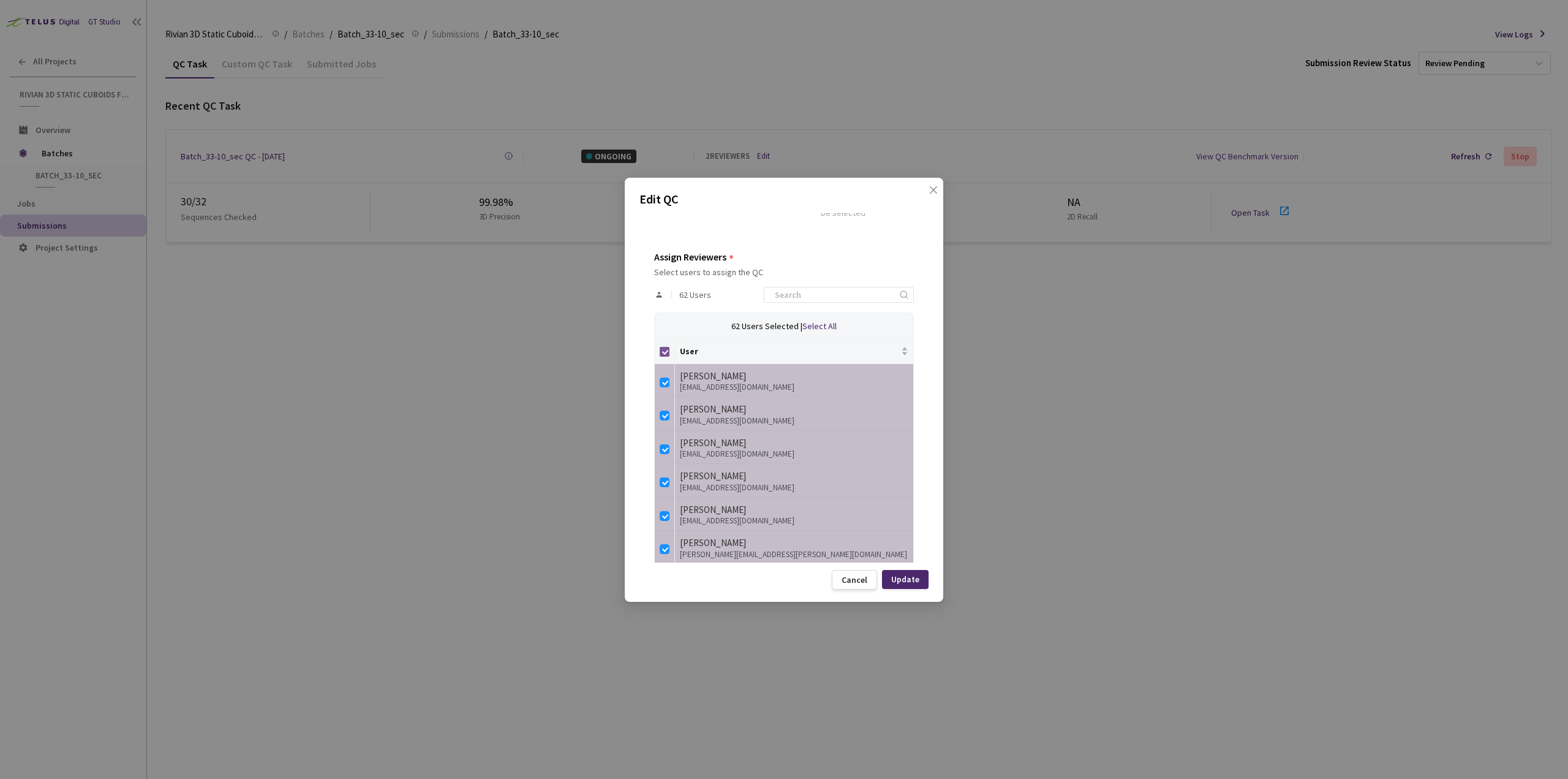
checkbox input "false"
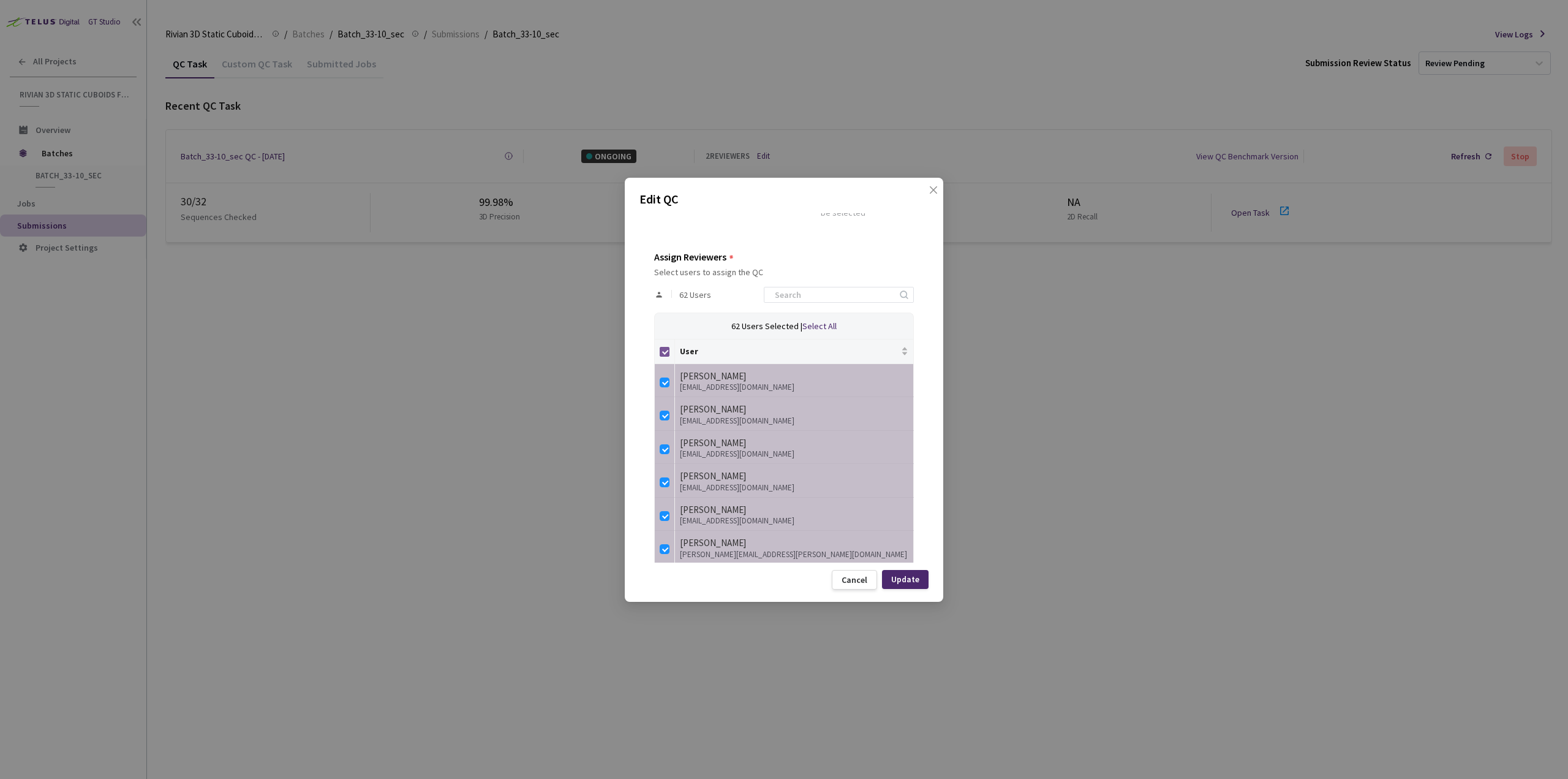
checkbox input "false"
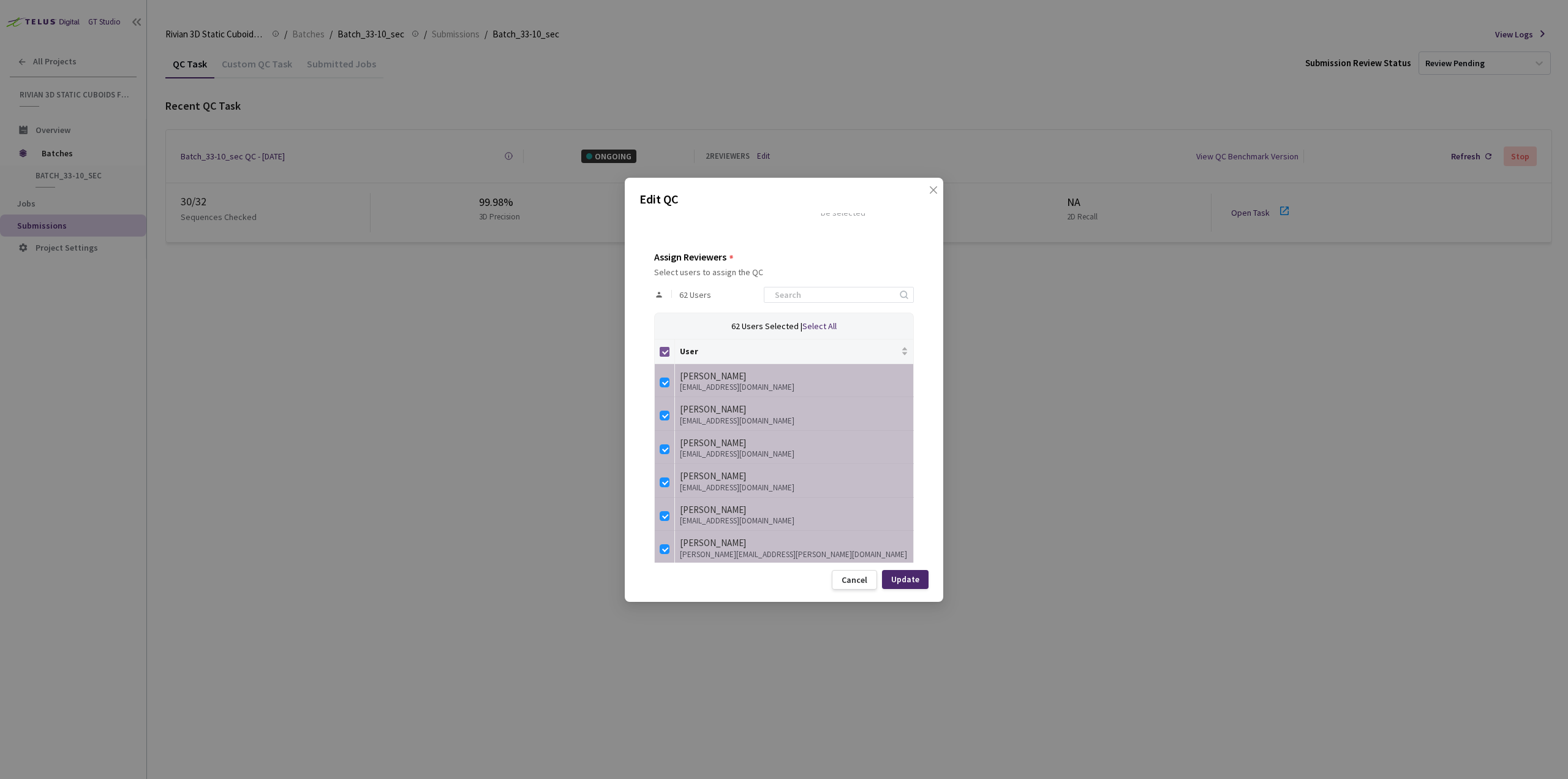
checkbox input "false"
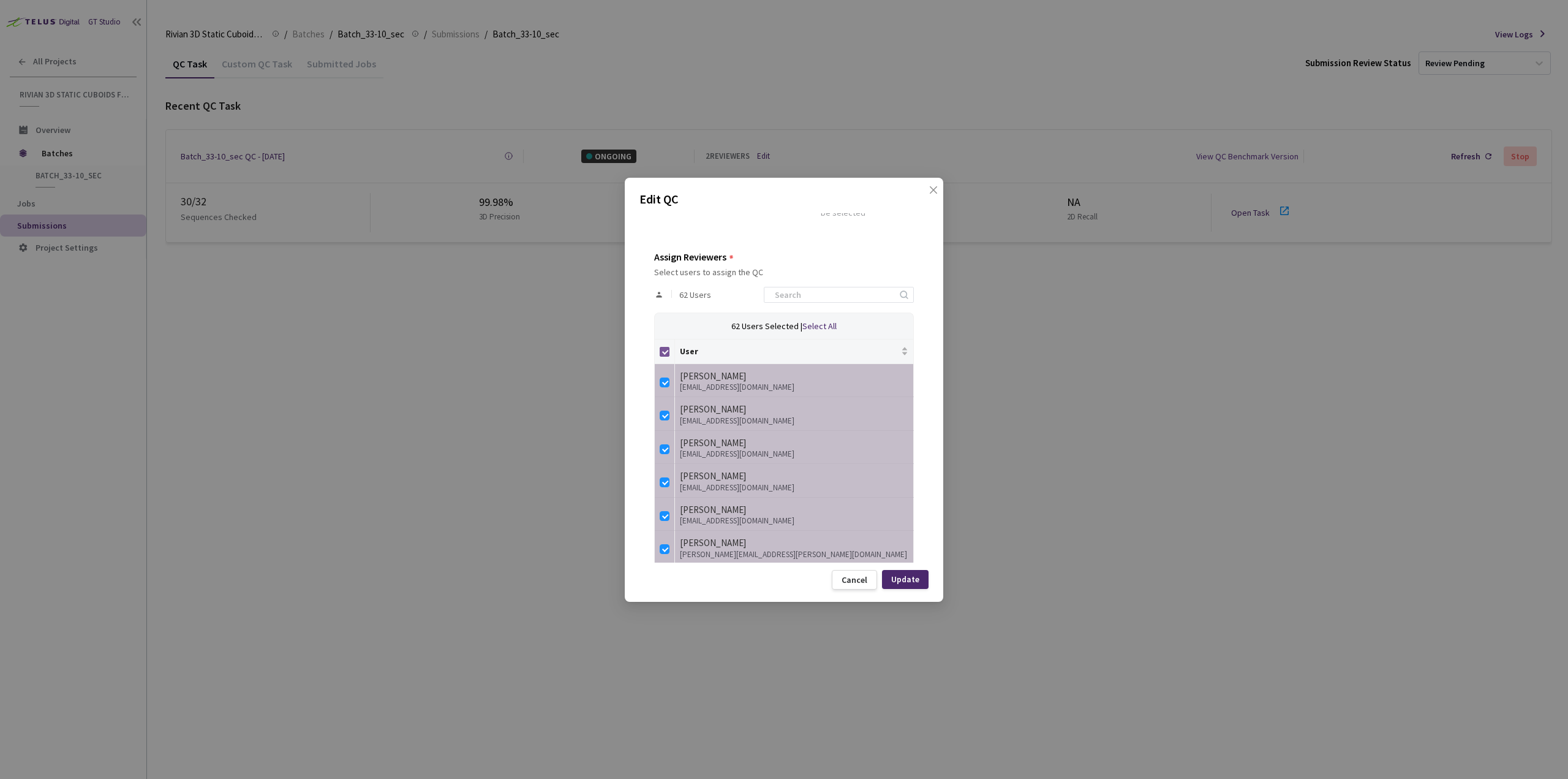
checkbox input "false"
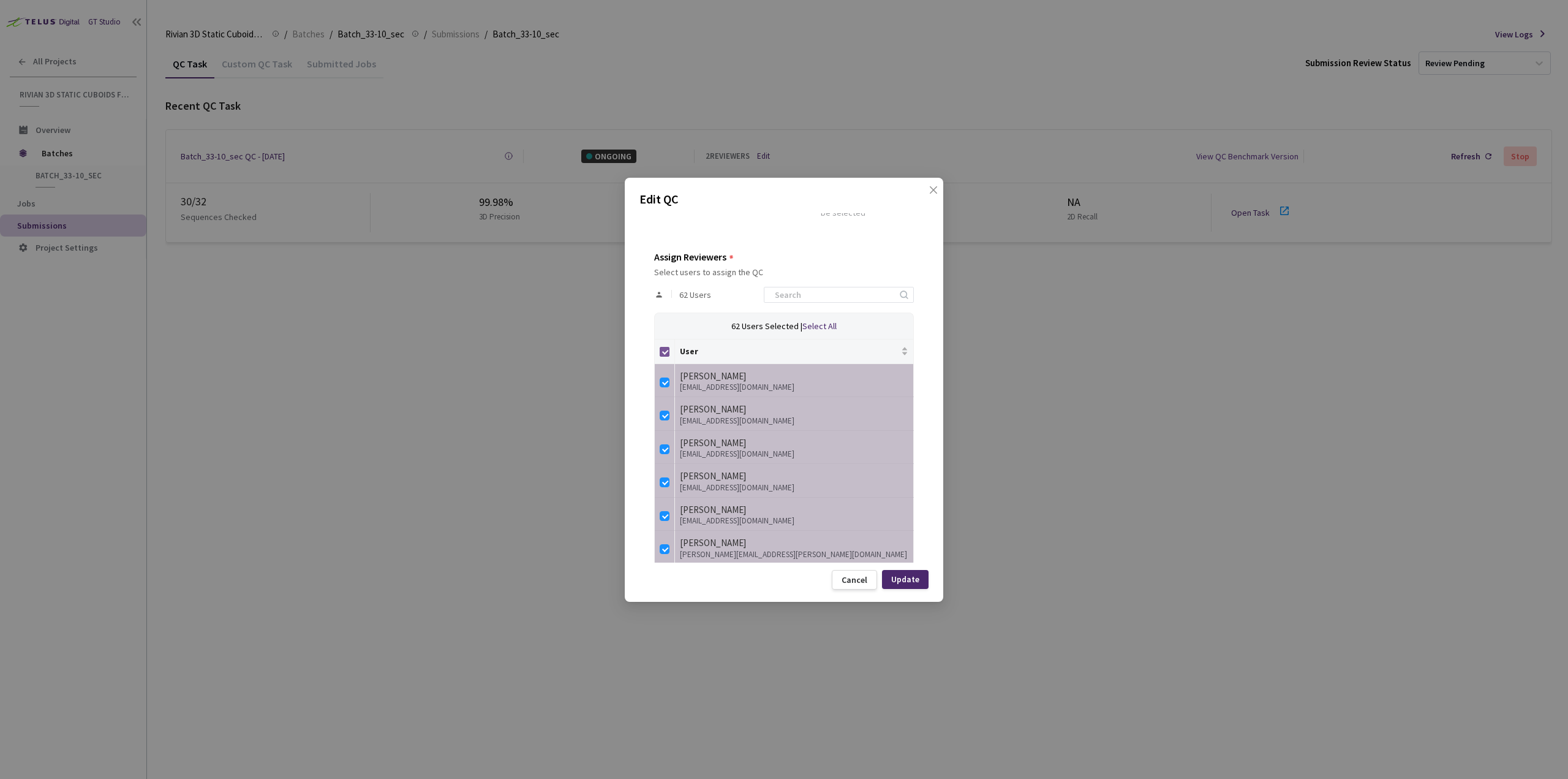
checkbox input "false"
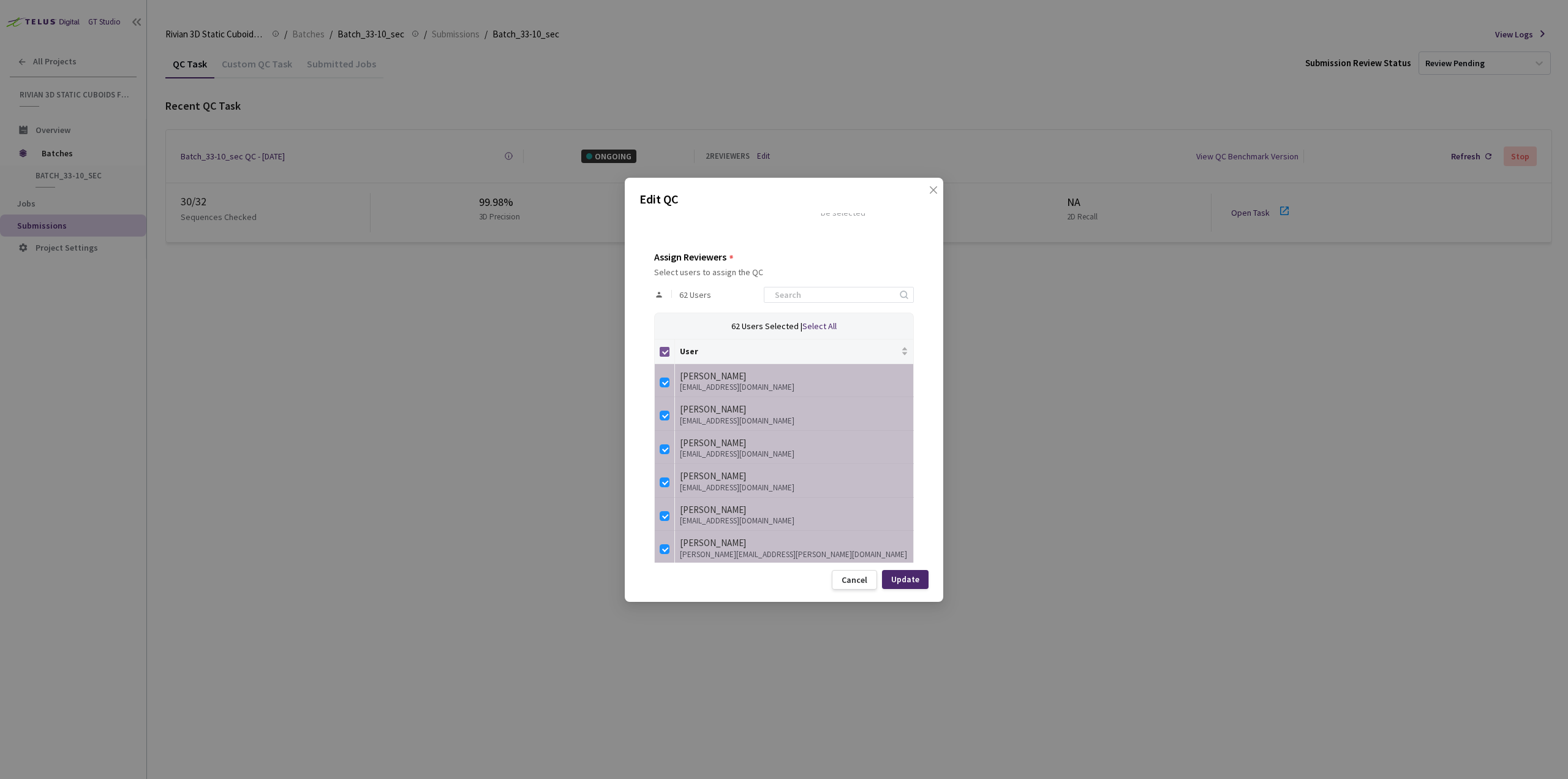
checkbox input "false"
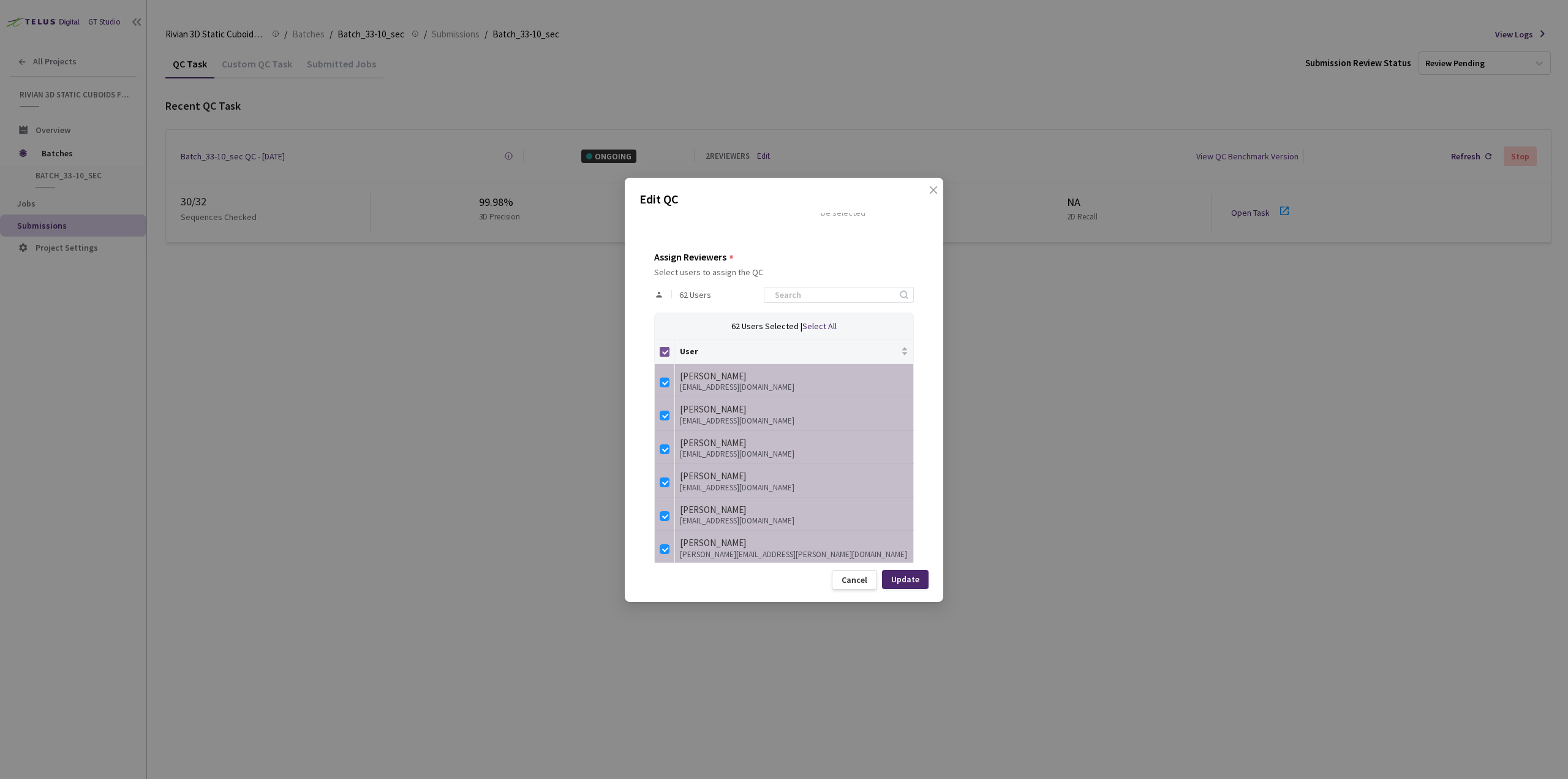
checkbox input "false"
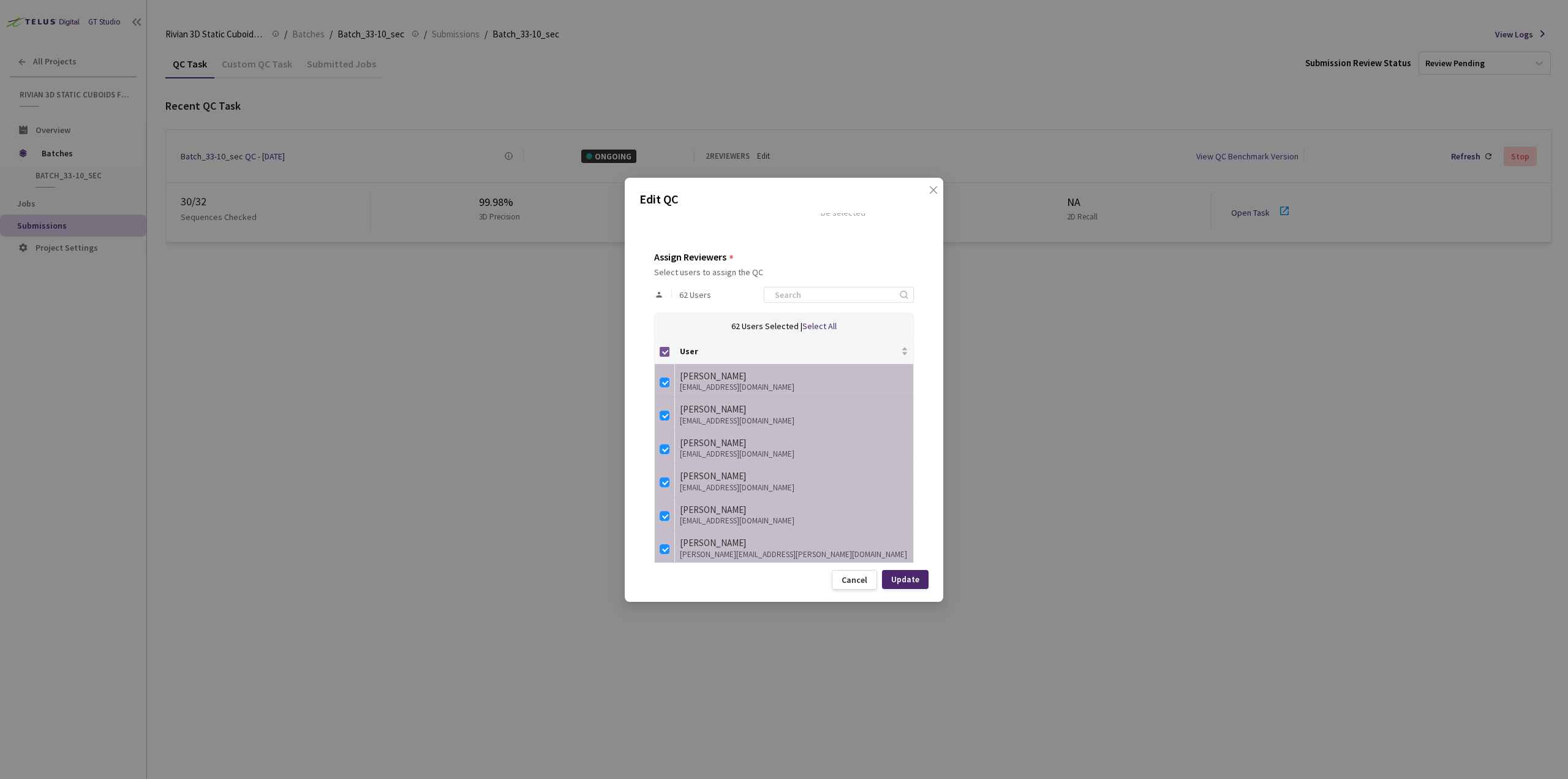
checkbox input "false"
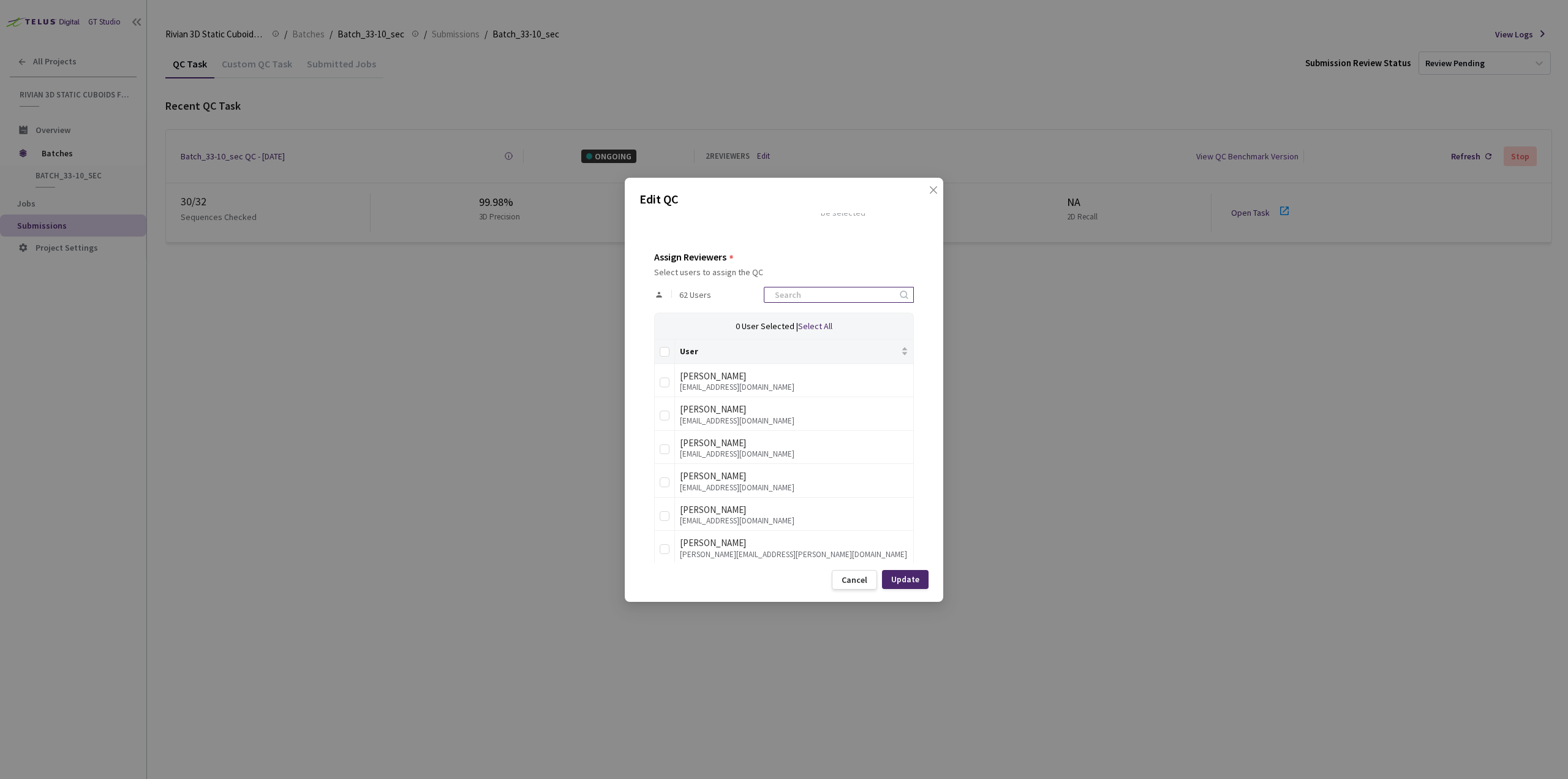
click at [801, 297] on input at bounding box center [832, 294] width 130 height 14
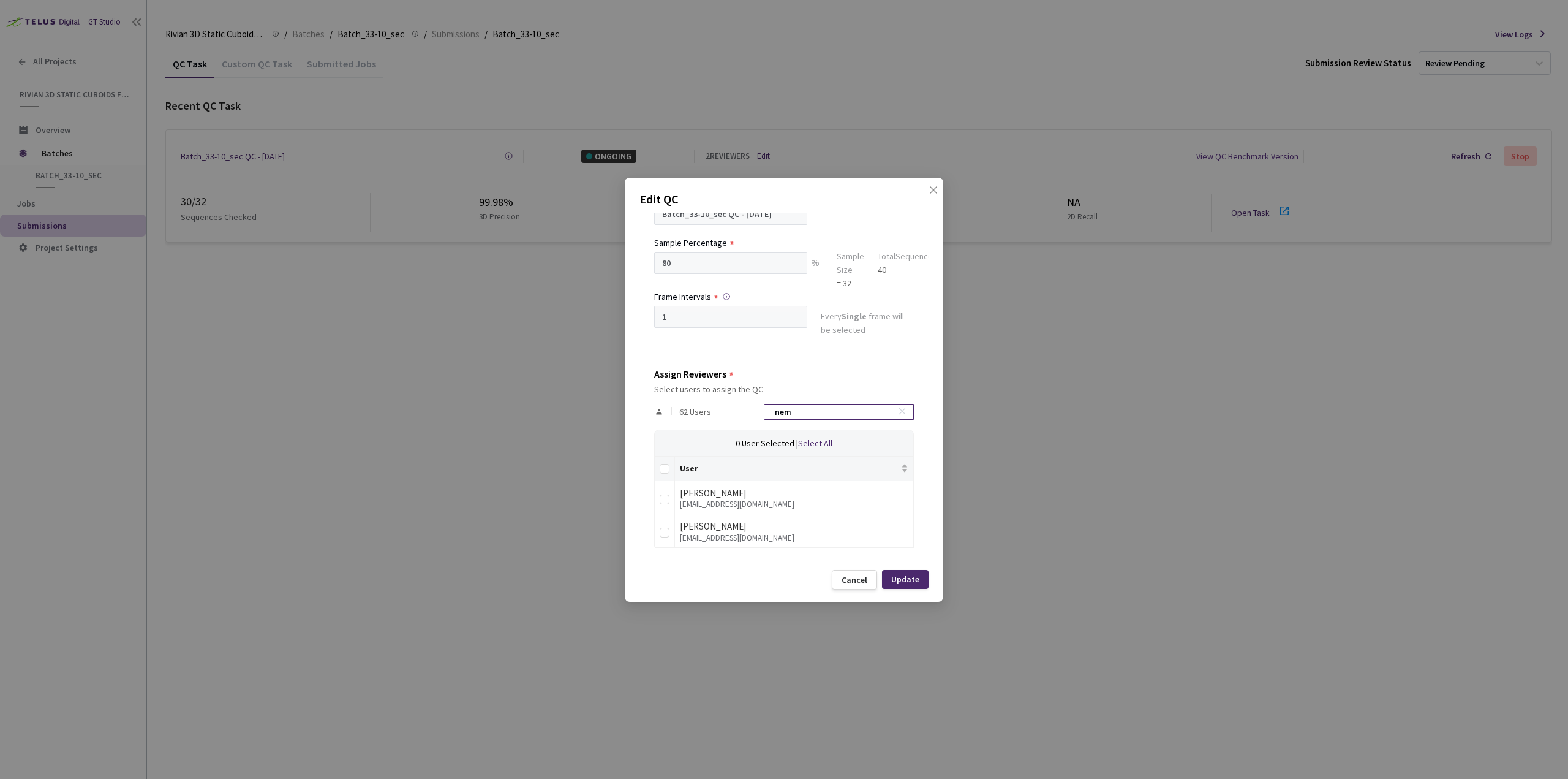
scroll to position [66, 0]
type input "nem"
click at [660, 532] on input "checkbox" at bounding box center [664, 534] width 10 height 10
checkbox input "true"
click at [901, 574] on div "Update" at bounding box center [905, 579] width 28 height 10
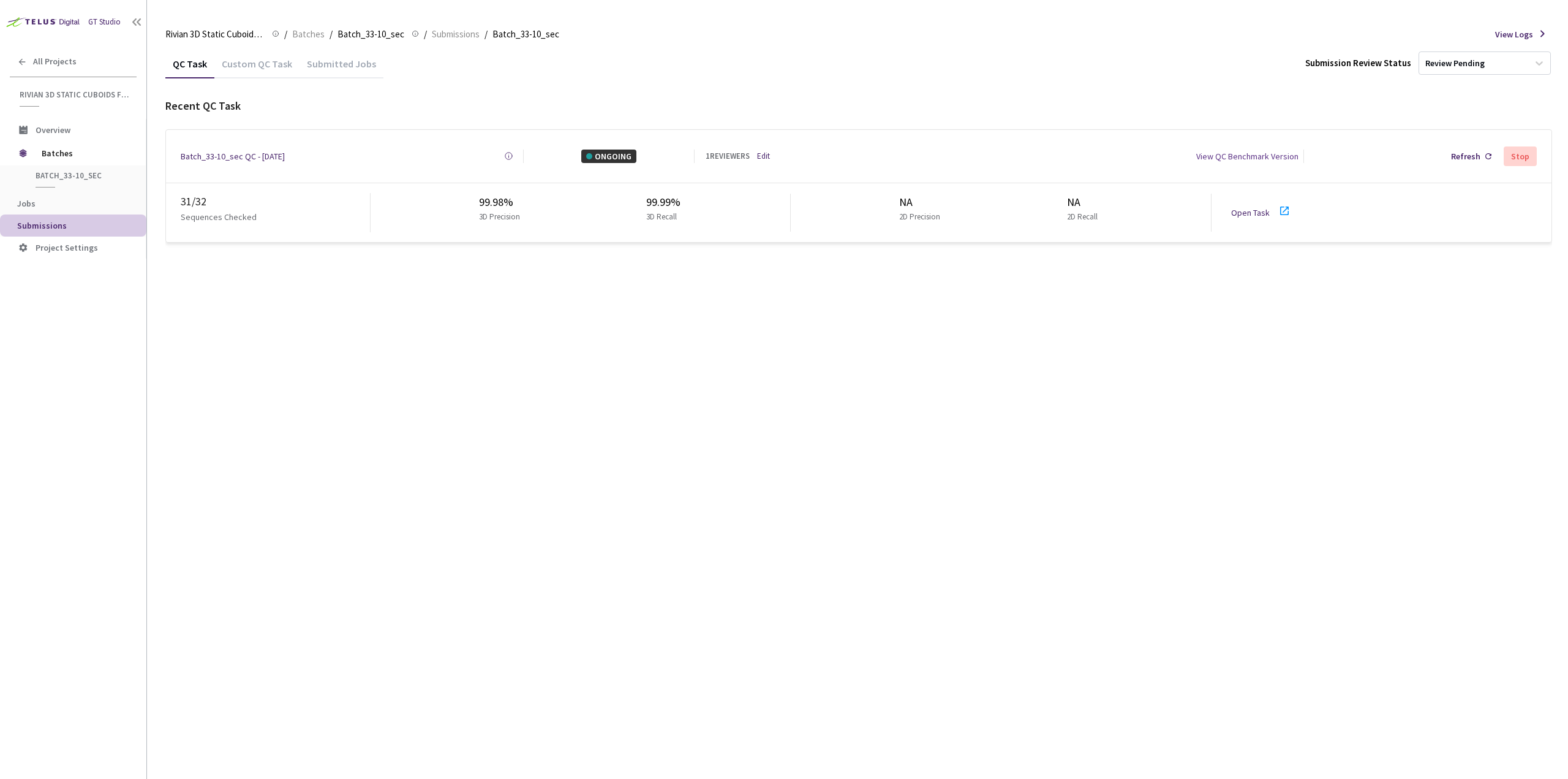
click at [1254, 208] on link "Open Task" at bounding box center [1250, 212] width 38 height 11
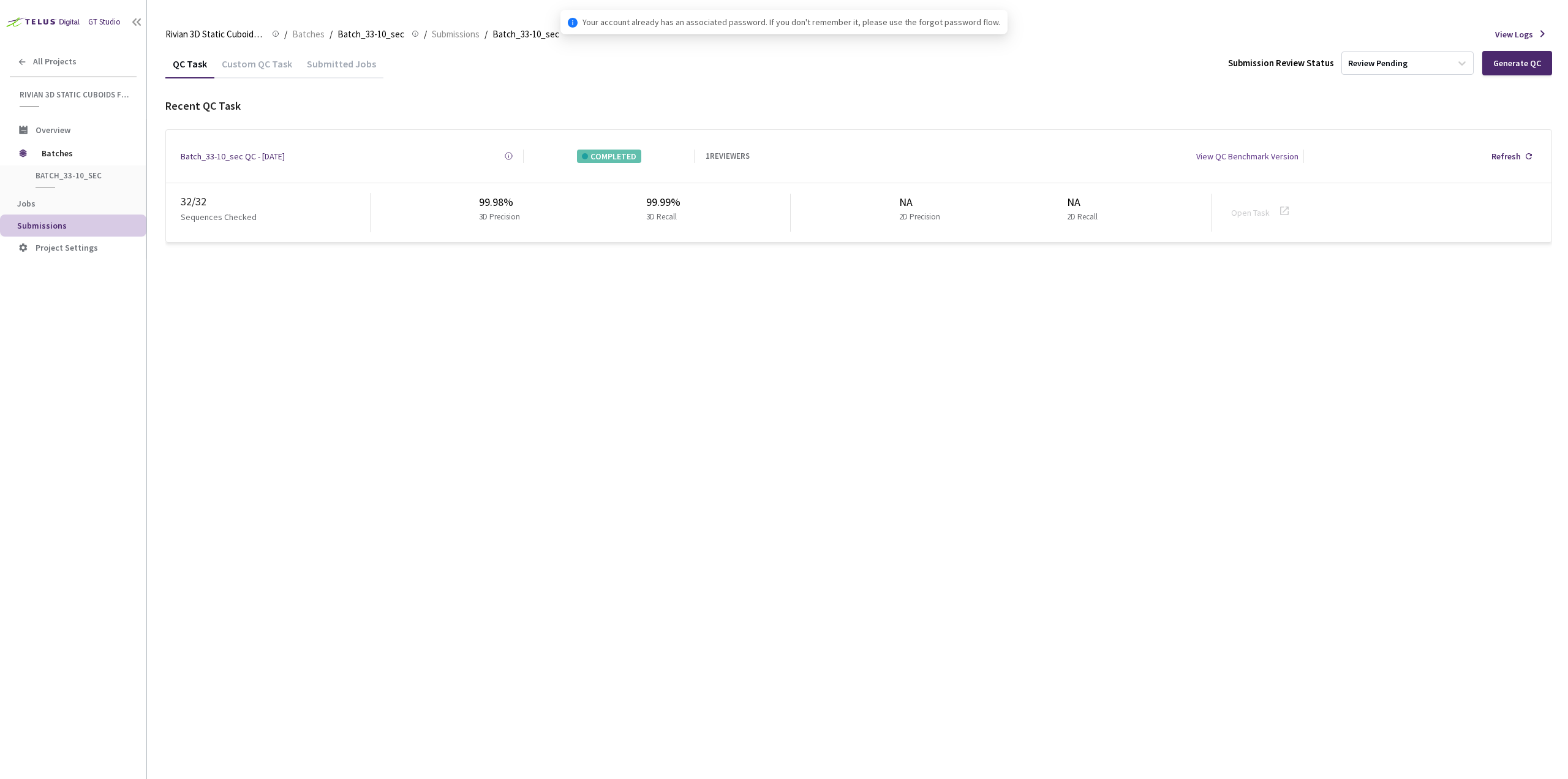
click at [40, 468] on div "GT Studio All Projects Rivian 3D Static Cuboids fixed[2024-25] Rivian 3D Static…" at bounding box center [73, 366] width 147 height 732
